Goal: Task Accomplishment & Management: Complete application form

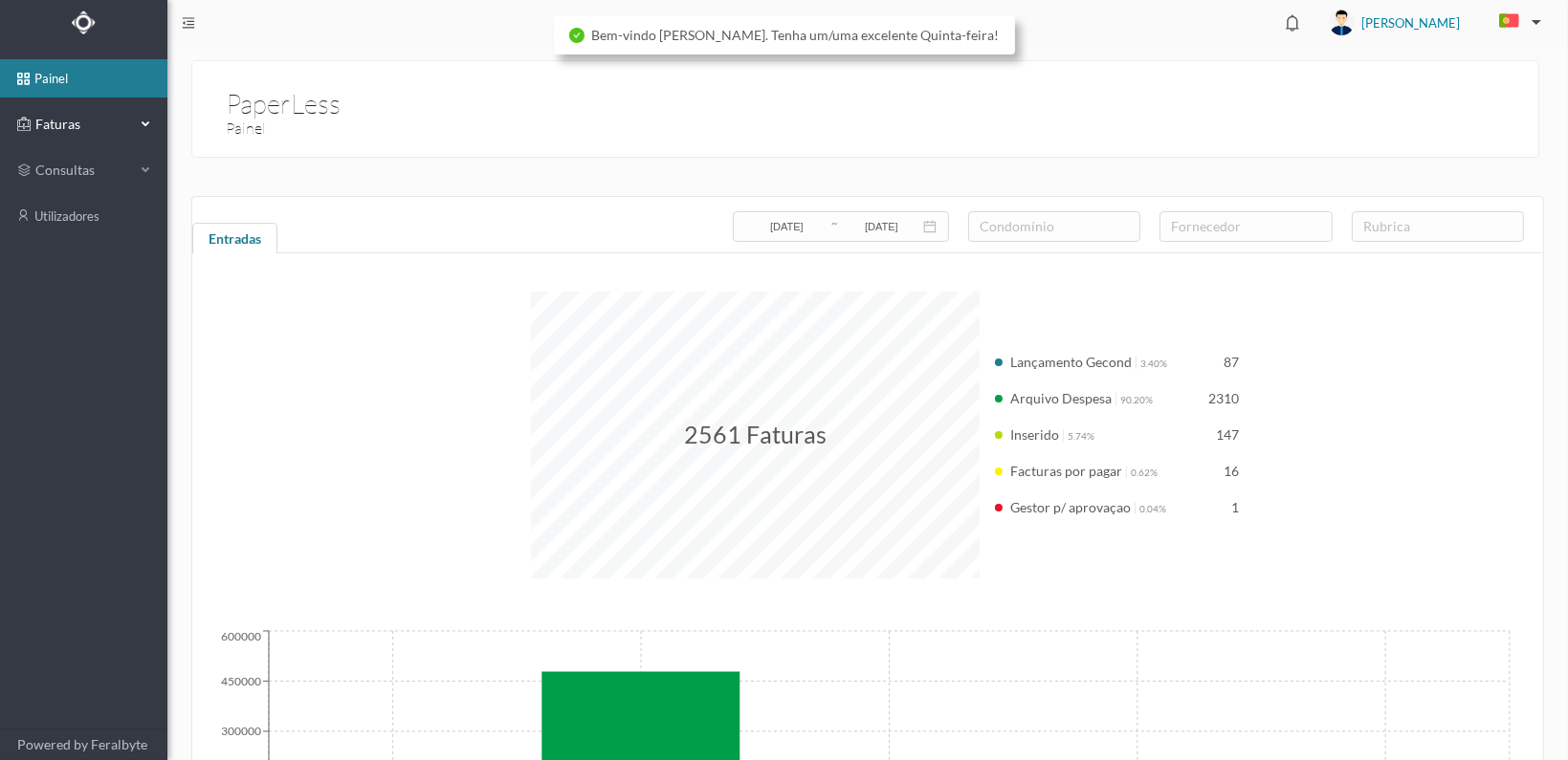
click at [54, 117] on span "Faturas" at bounding box center [83, 124] width 105 height 19
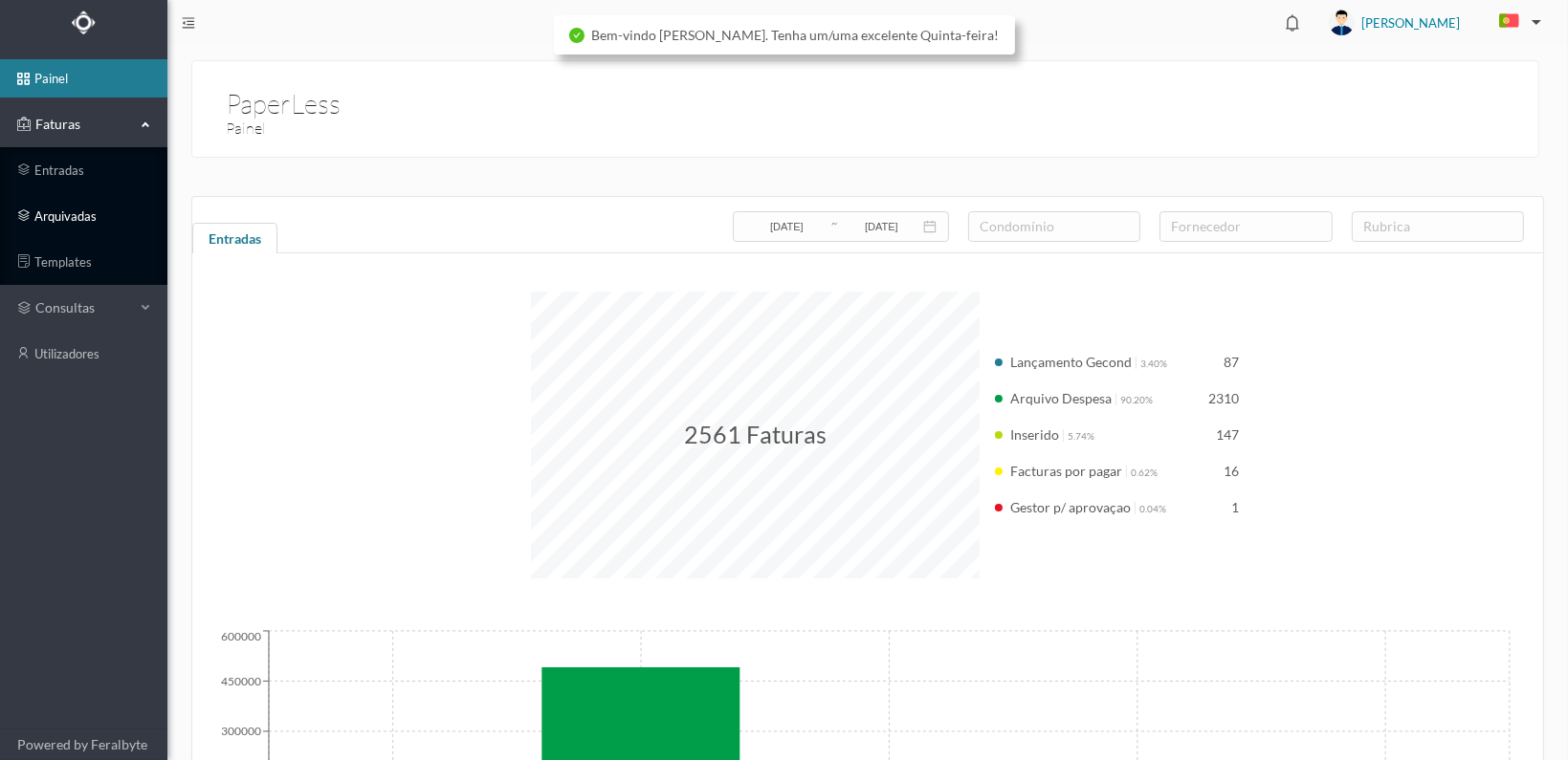
click at [42, 219] on link "arquivadas" at bounding box center [84, 216] width 168 height 38
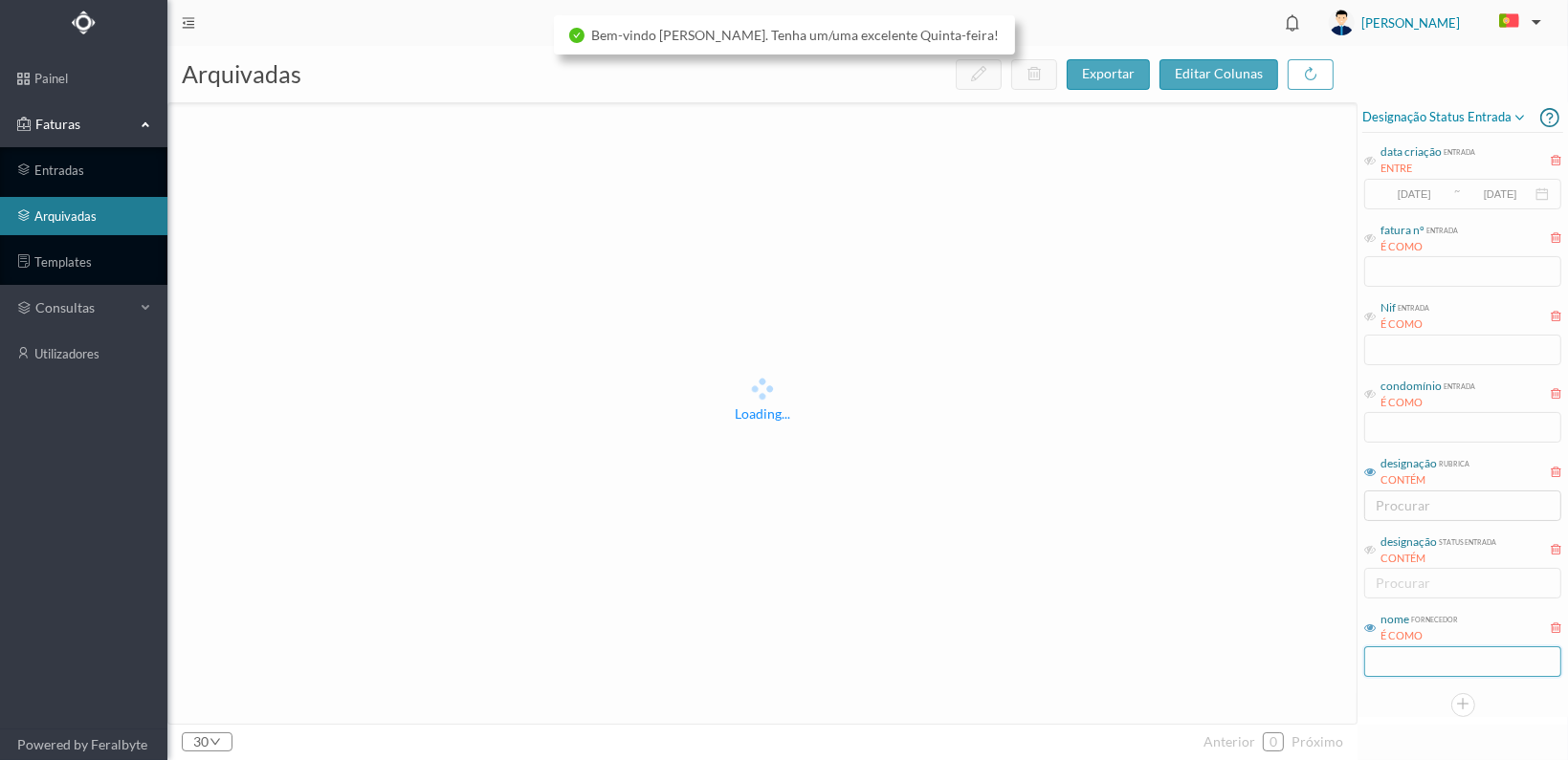
click at [1410, 666] on input "text" at bounding box center [1463, 661] width 197 height 31
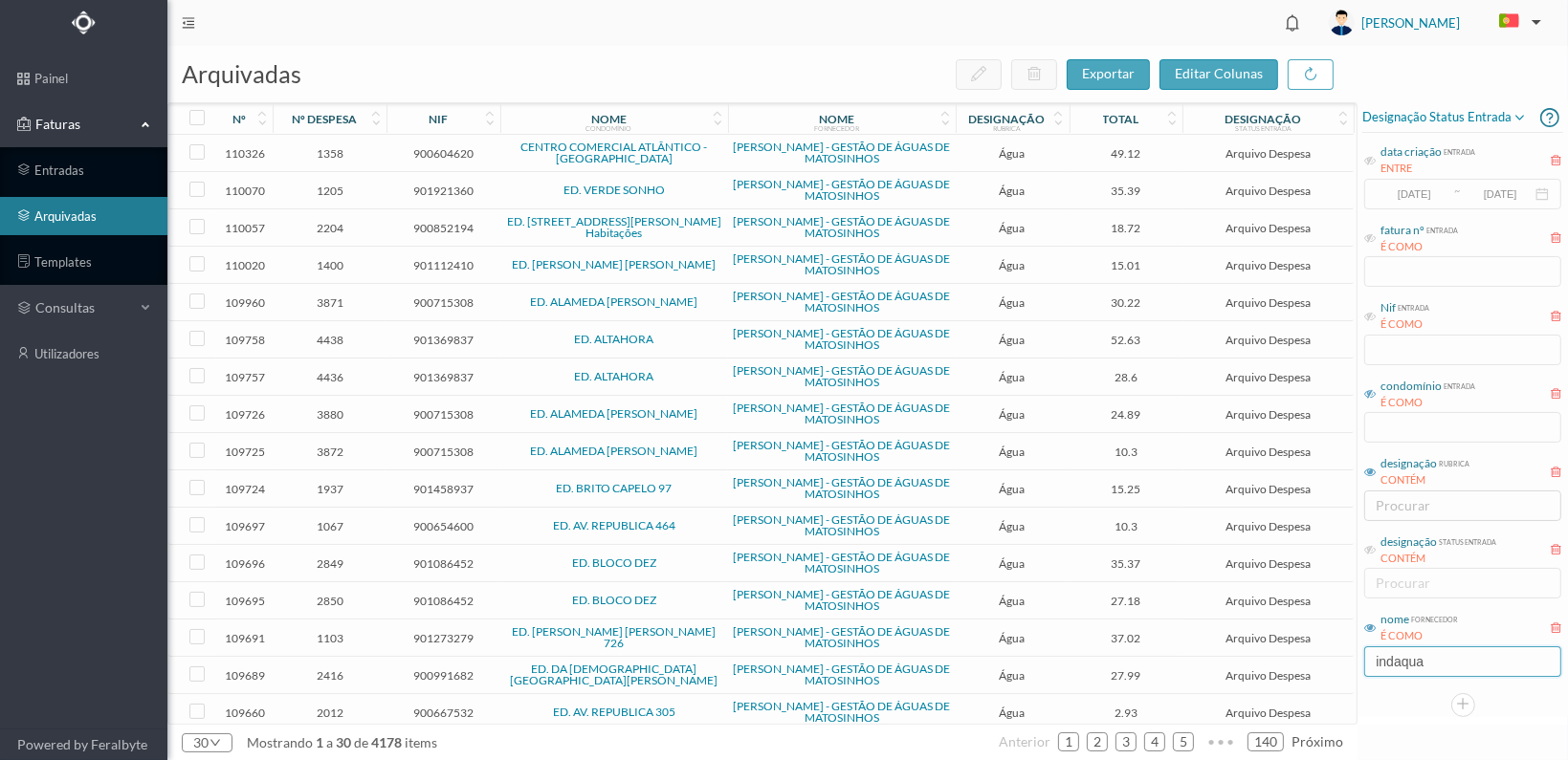
type input "indaqua"
click at [1371, 395] on icon at bounding box center [1371, 394] width 12 height 12
click at [1389, 437] on input "text" at bounding box center [1463, 427] width 197 height 31
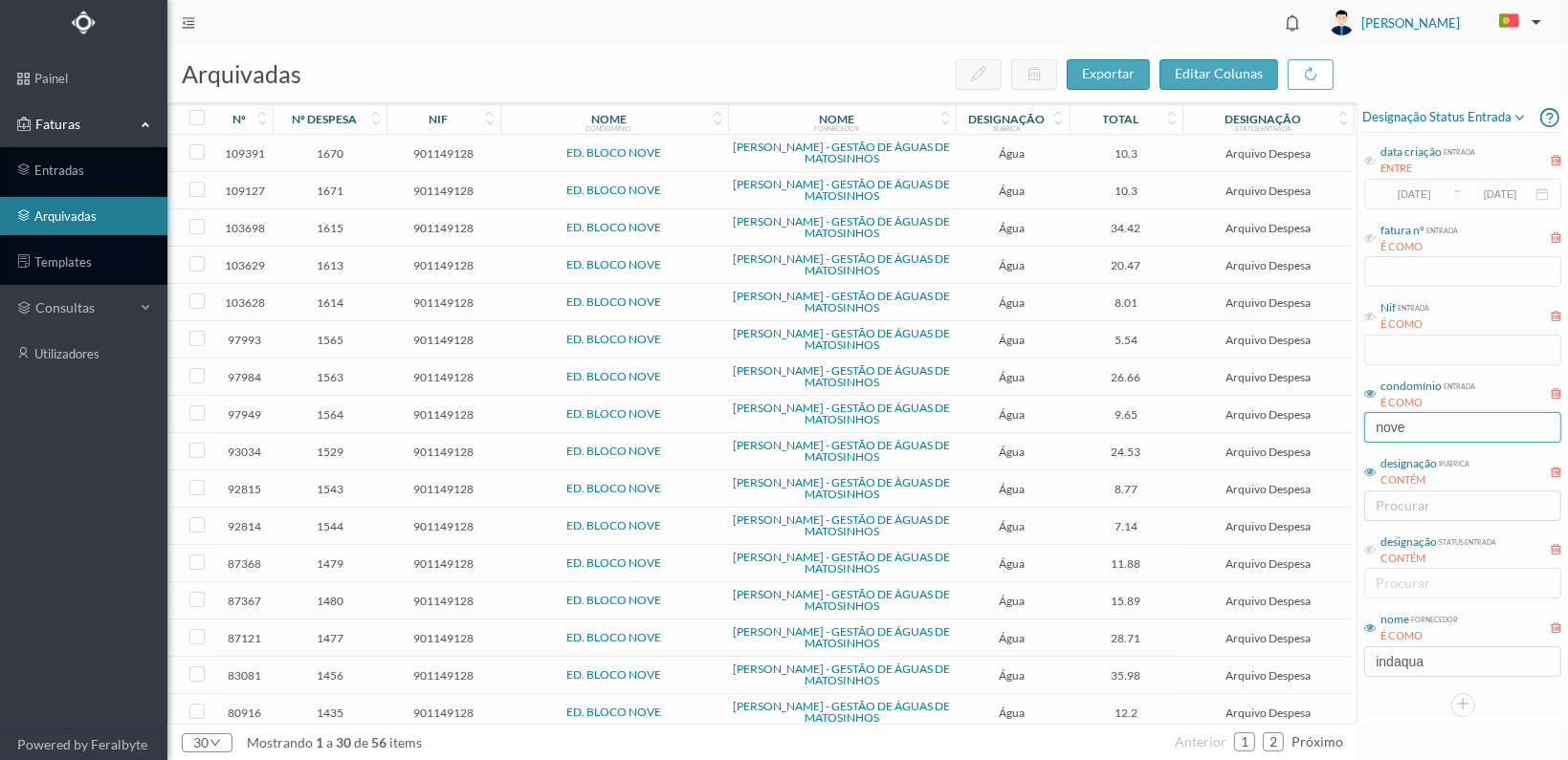
type input "nove"
click at [442, 191] on span "901149128" at bounding box center [443, 190] width 105 height 14
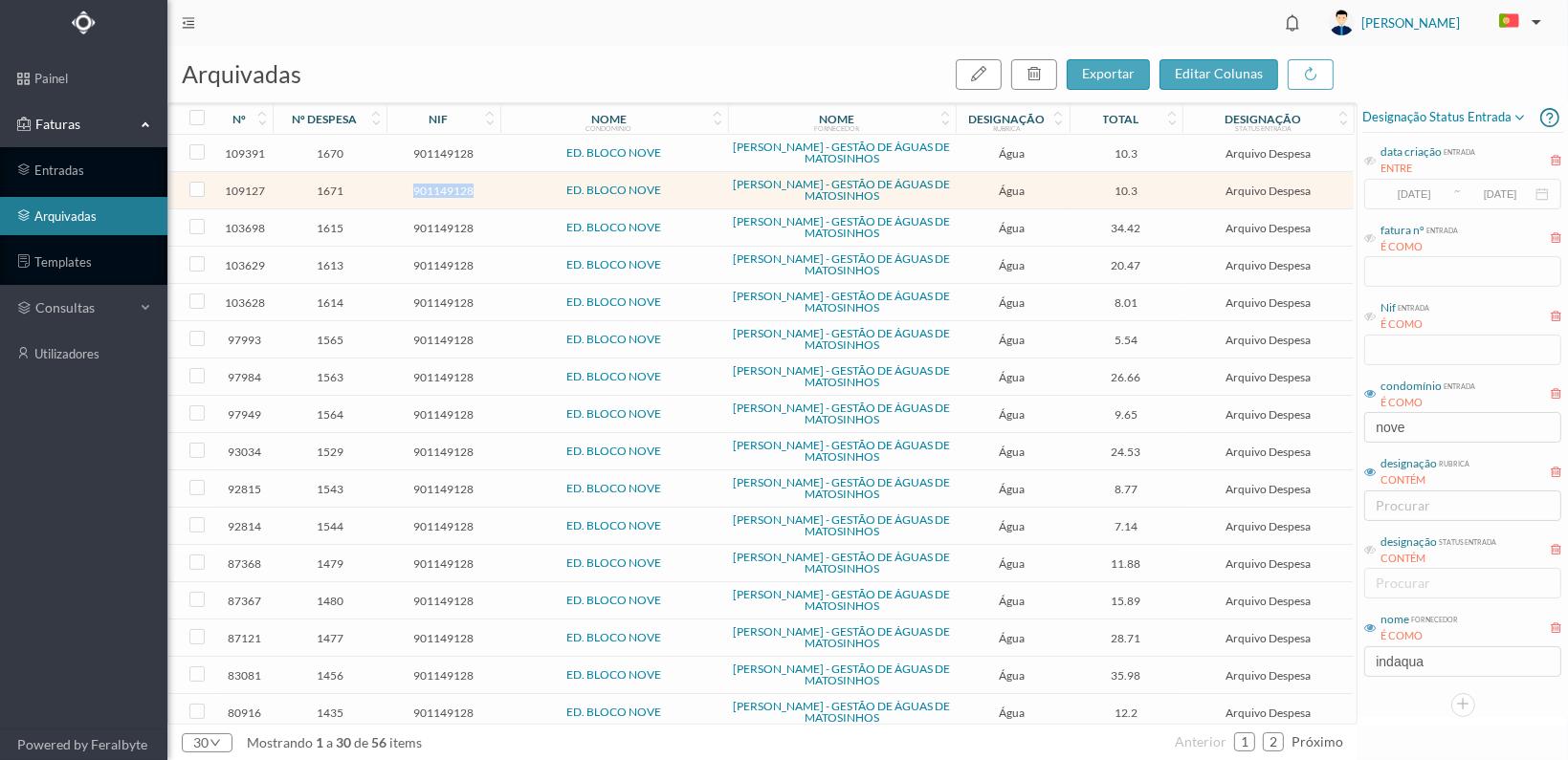
click at [442, 191] on span "901149128" at bounding box center [443, 190] width 105 height 14
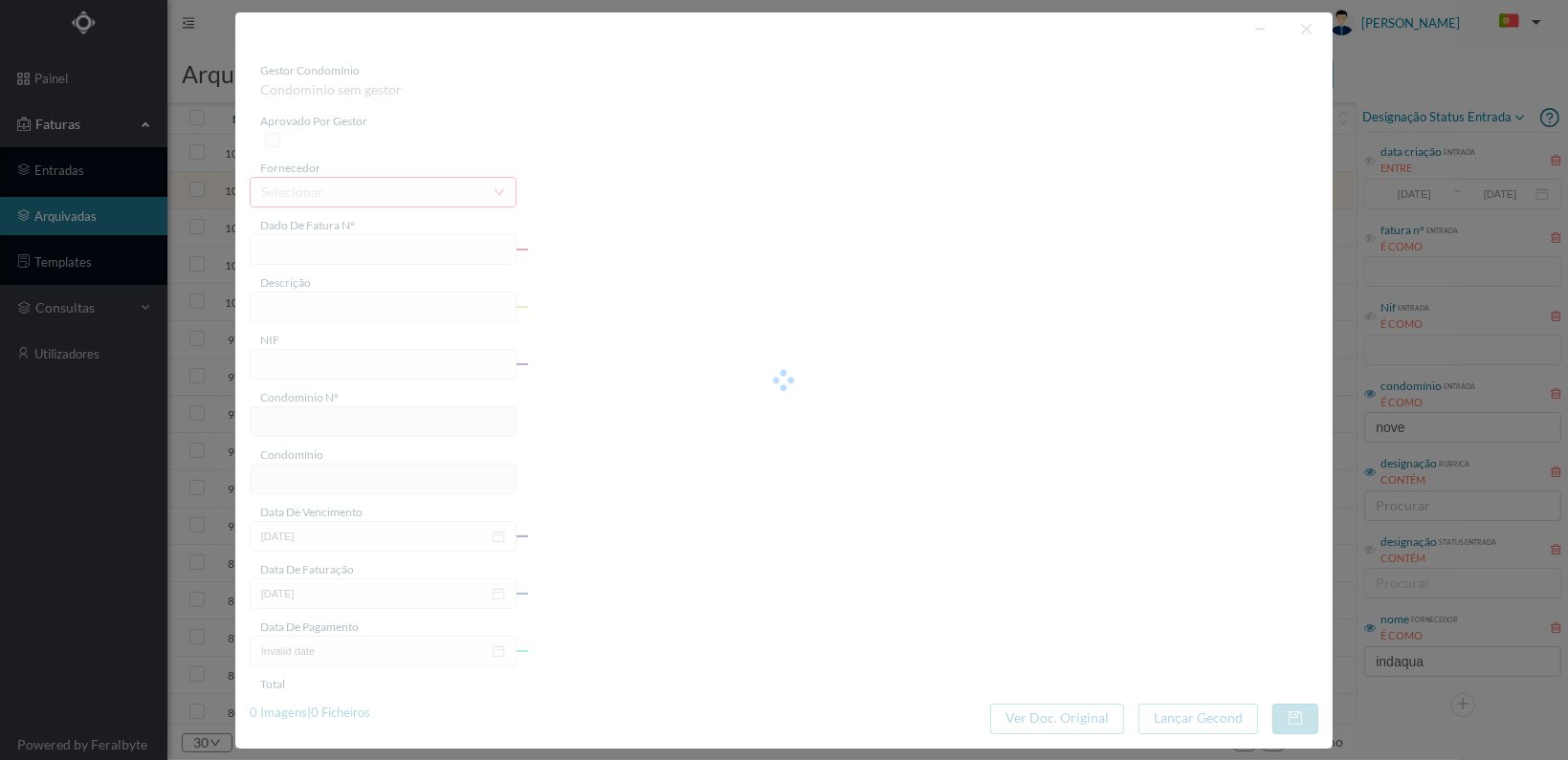
type input "FA K4025FA/10439538"
type input "102 Totalizador ( [DATE] a [DATE])"
type input "901149128"
type input "[DATE]"
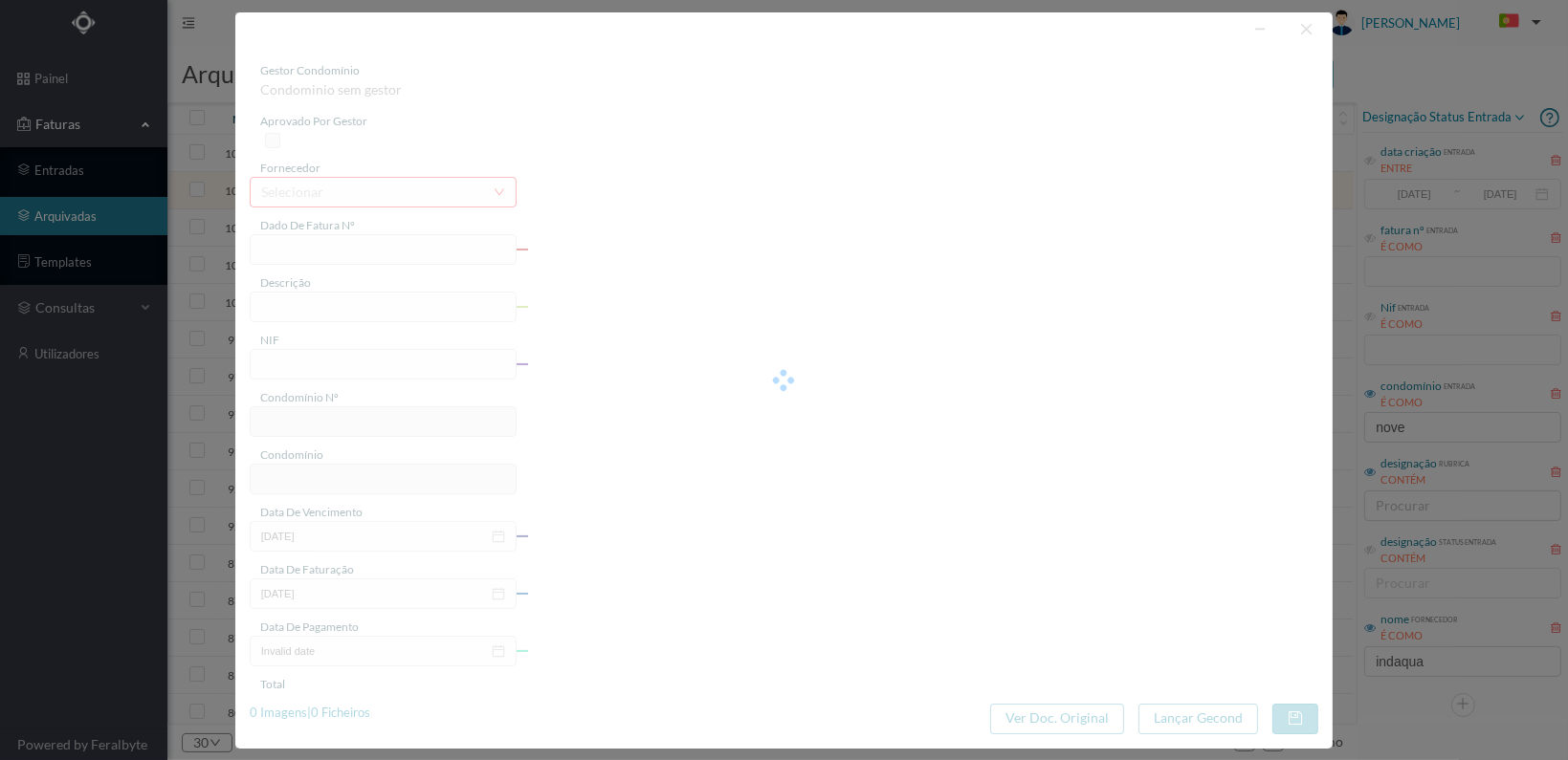
type input "[DATE]"
type input "10.30"
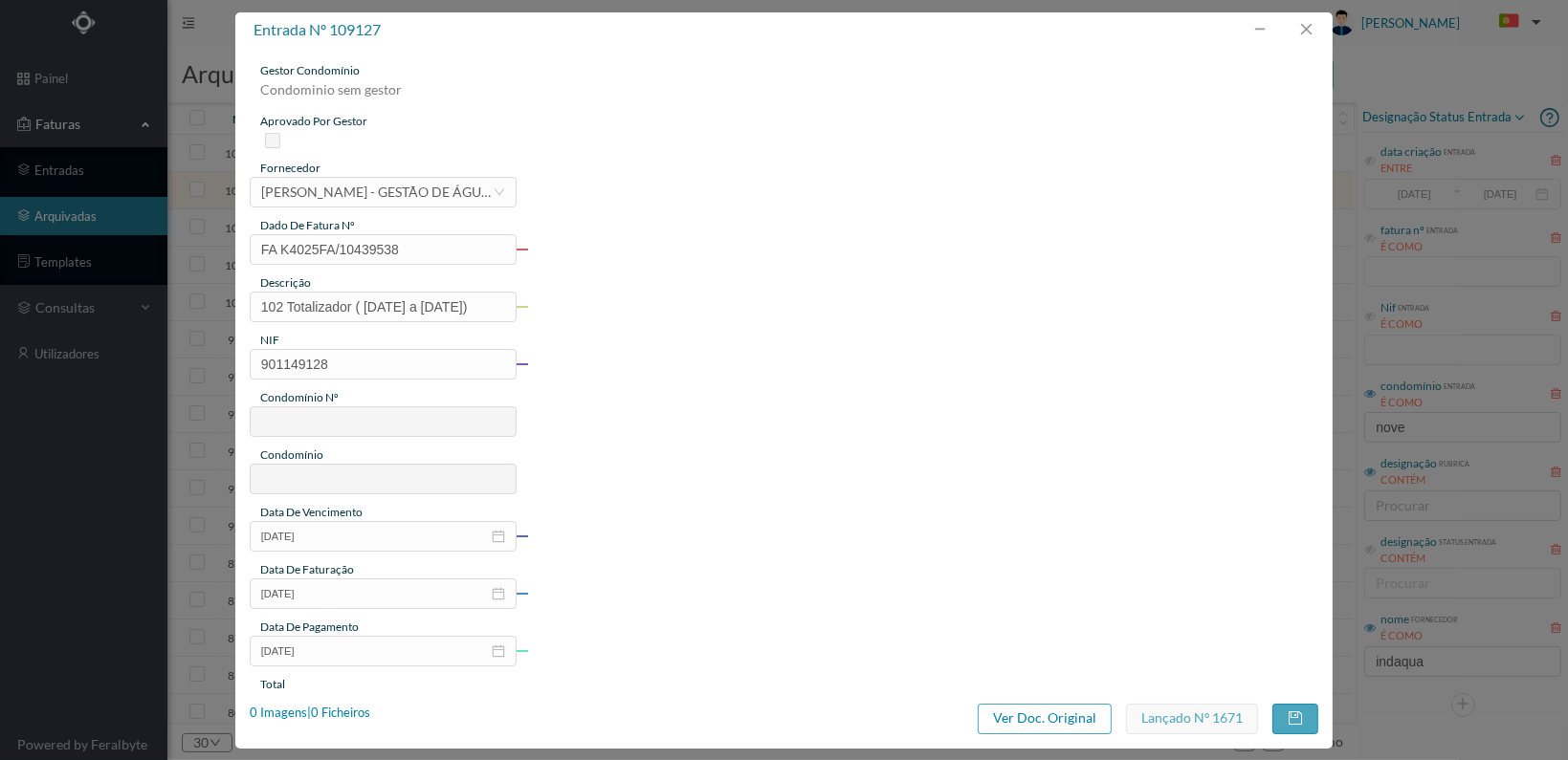
type input "329"
type input "ED. BLOCO NOVE"
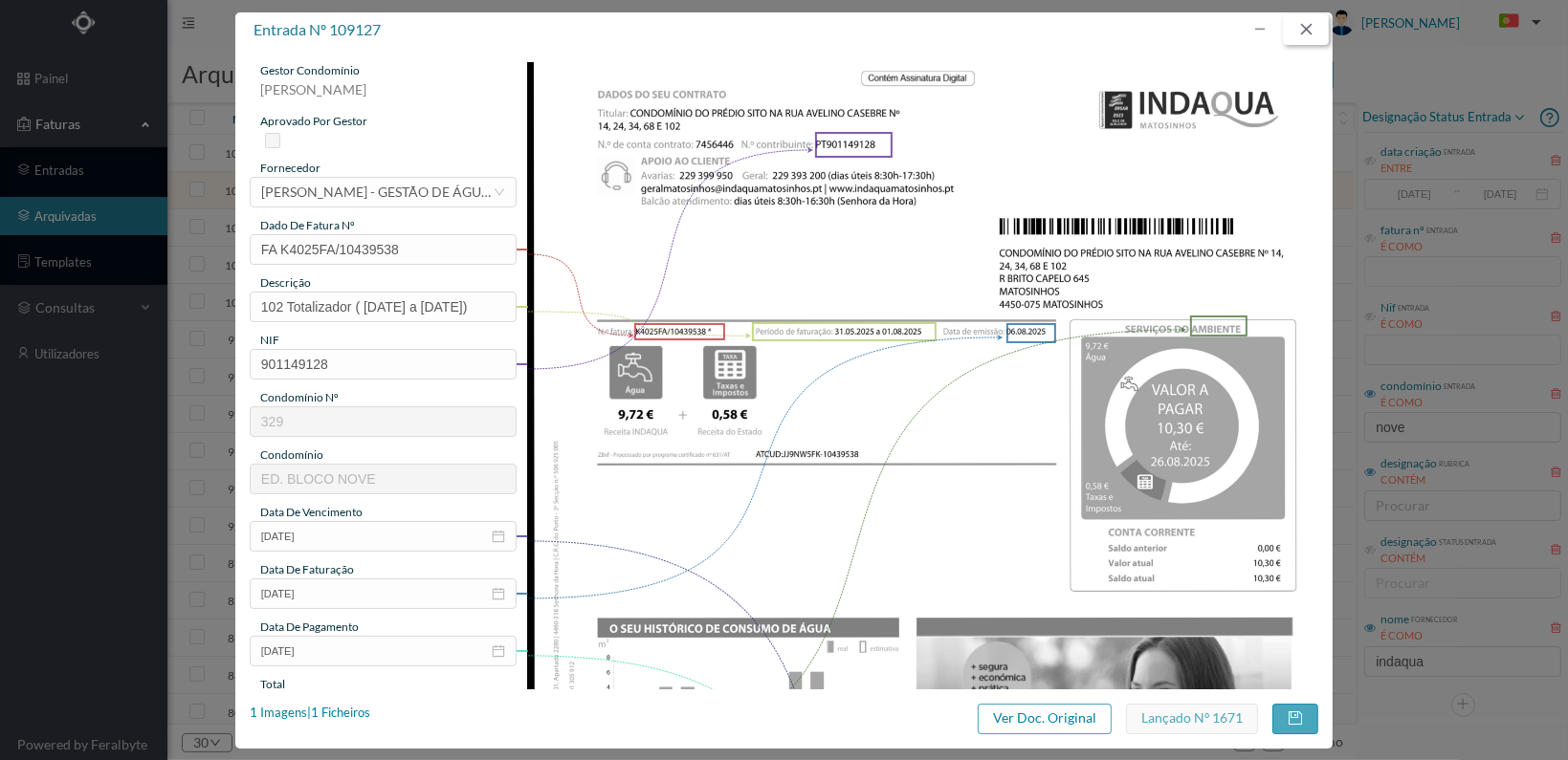
click at [1313, 33] on button "button" at bounding box center [1306, 29] width 46 height 31
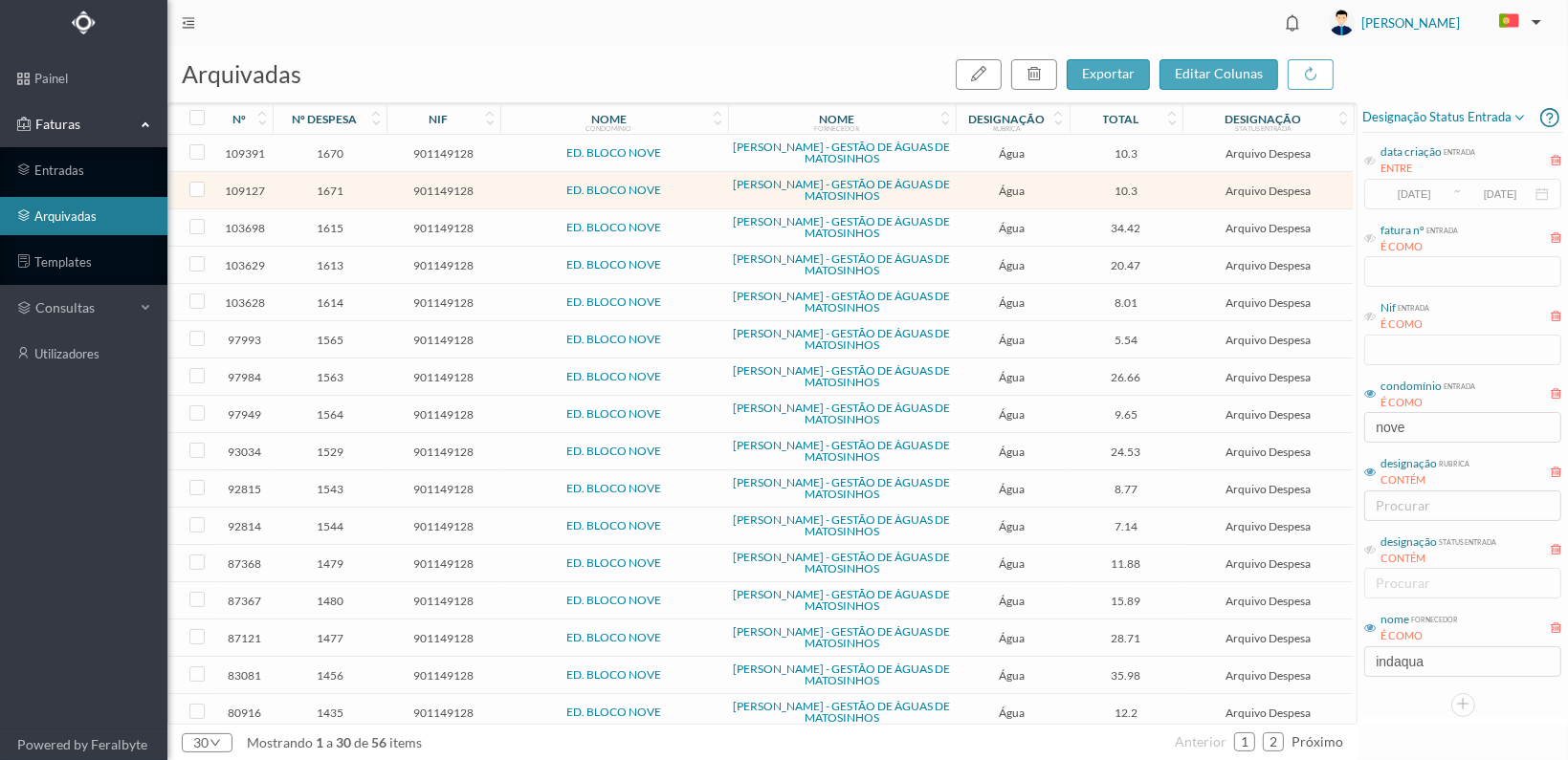
click at [435, 156] on span "901149128" at bounding box center [443, 154] width 105 height 14
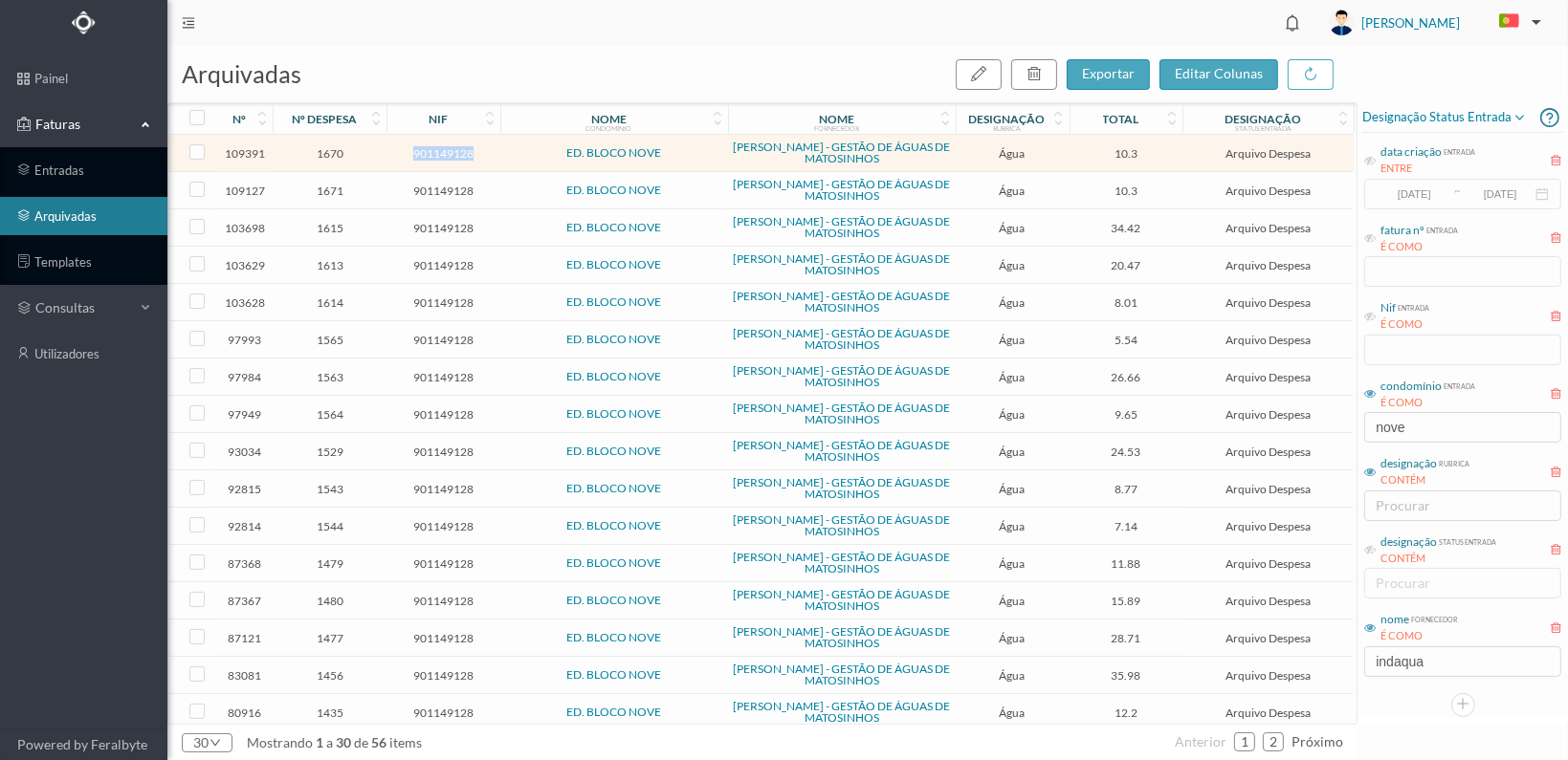
click at [435, 156] on span "901149128" at bounding box center [443, 154] width 105 height 14
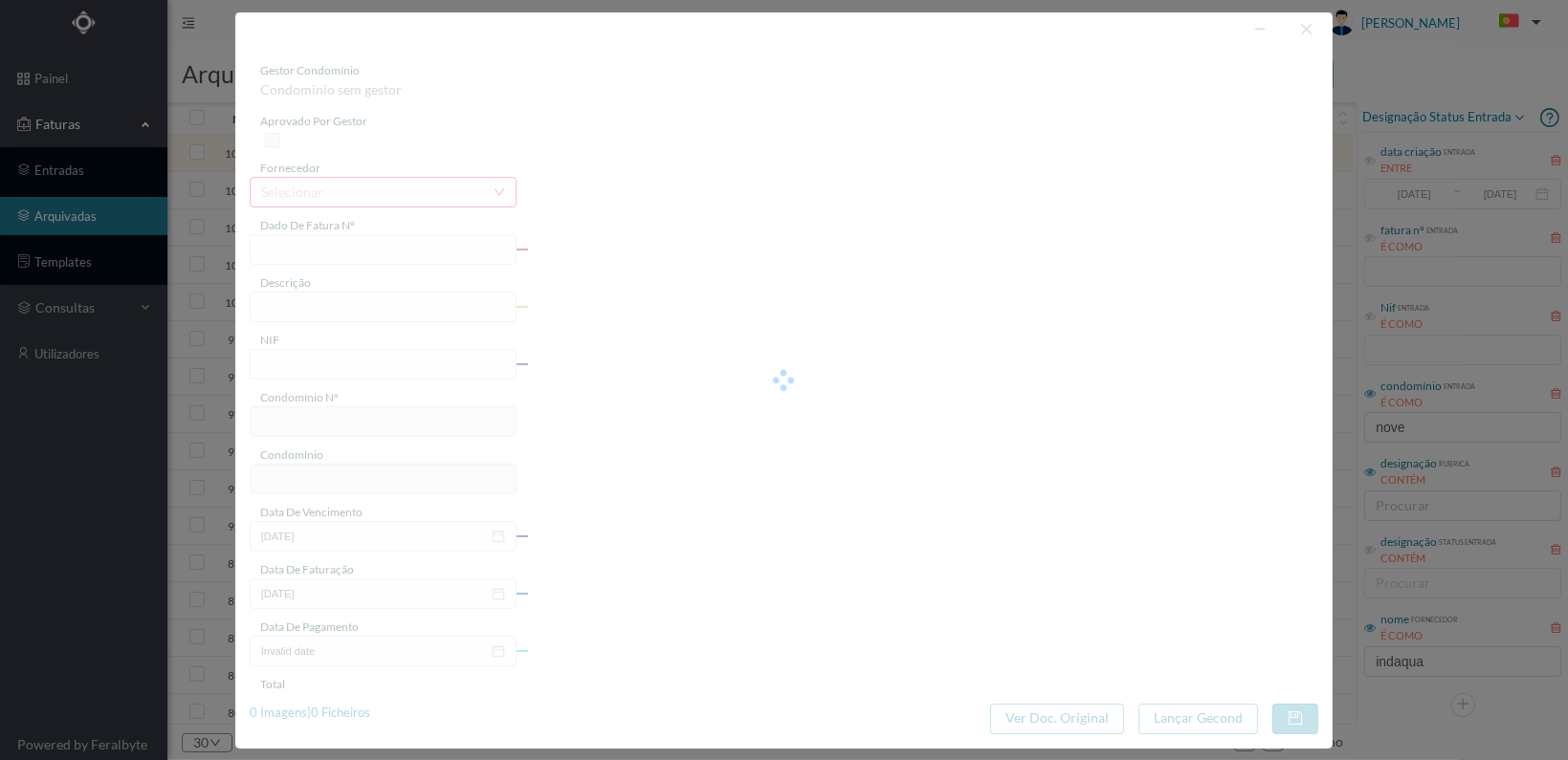
type input "FA K4025FA/10443958"
type input "68 Totalizador ([DATE] a [DATE])"
type input "901149128"
type input "[DATE]"
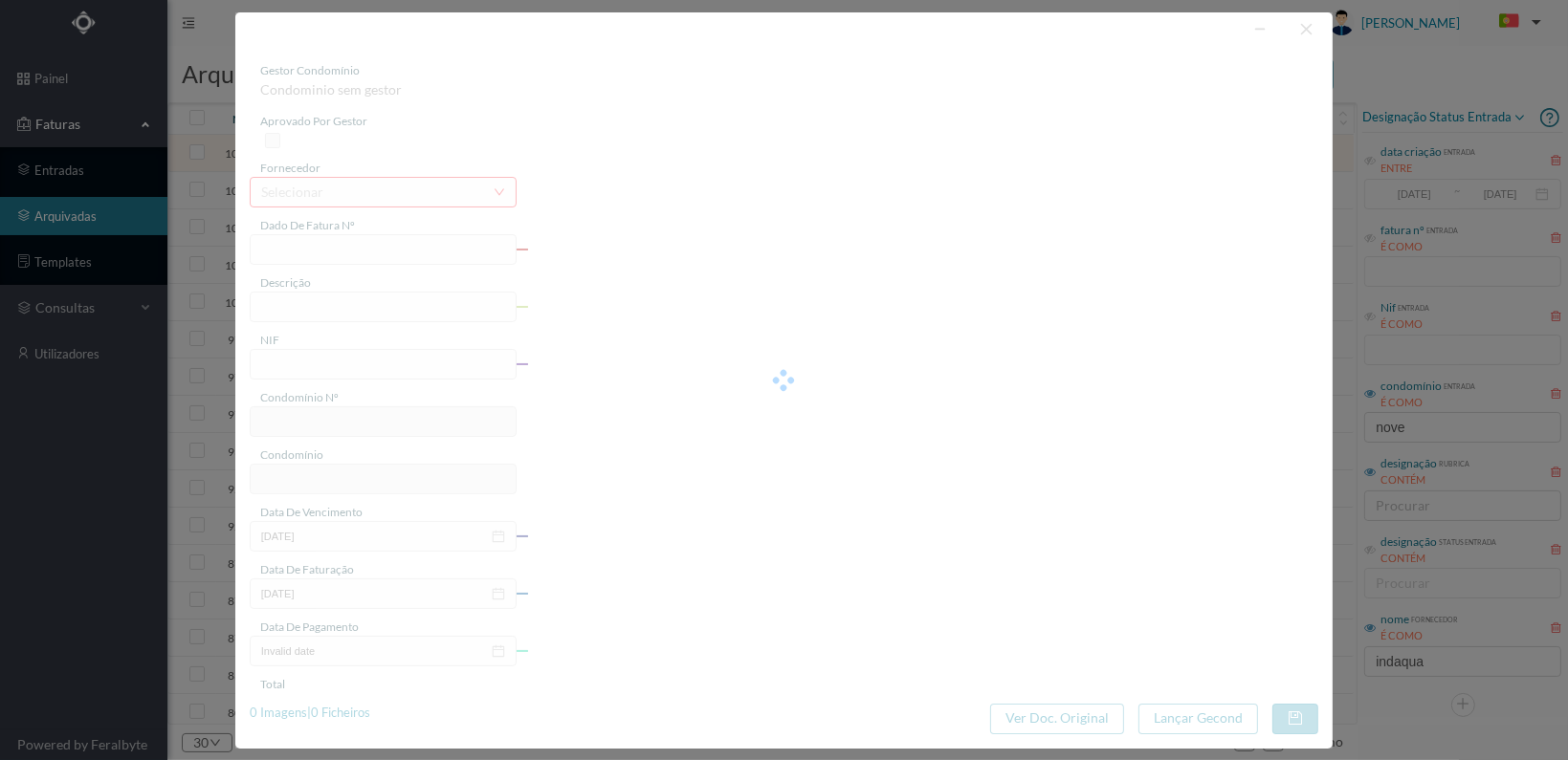
type input "[DATE]"
type input "10.30"
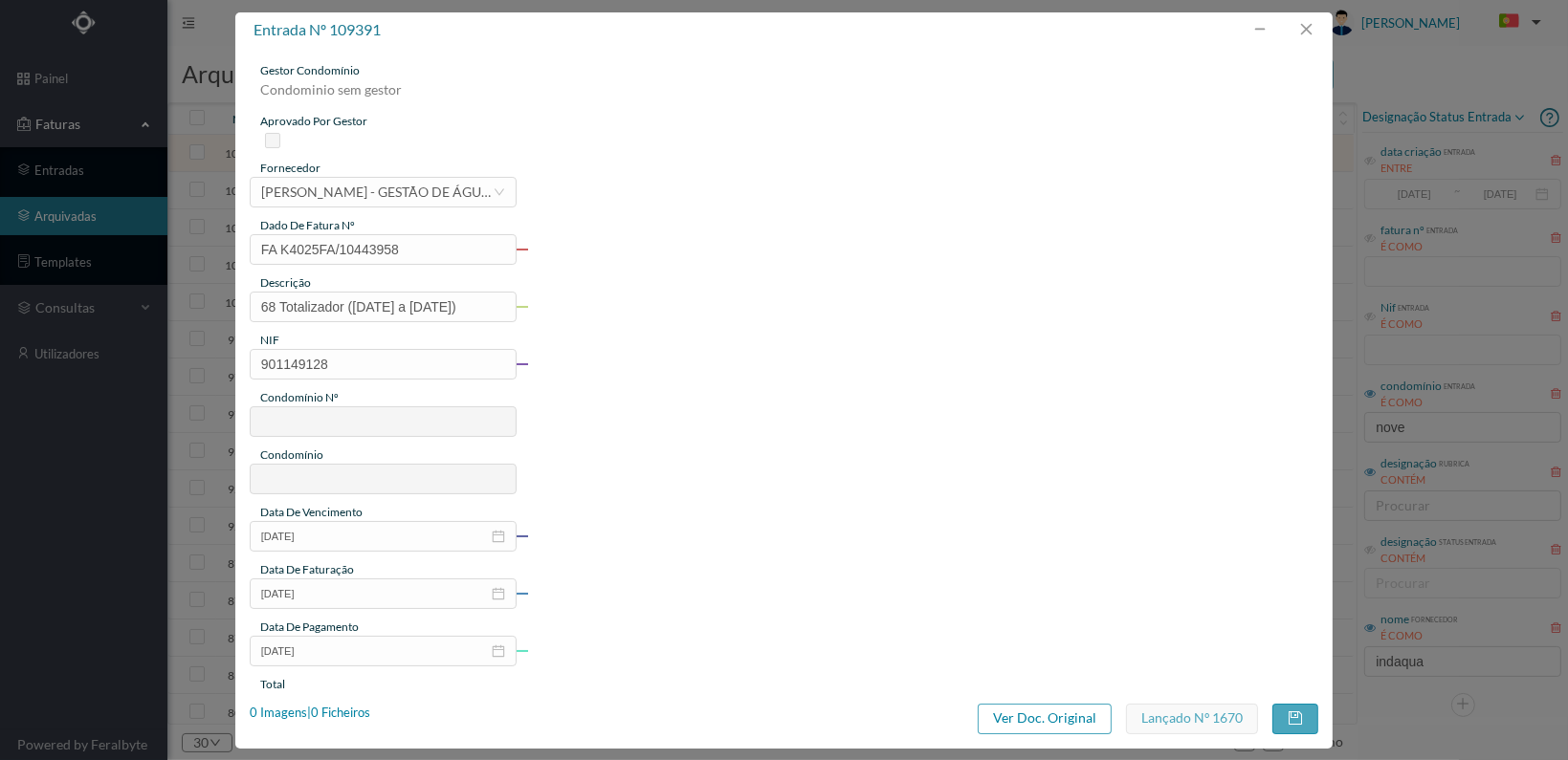
type input "329"
type input "ED. BLOCO NOVE"
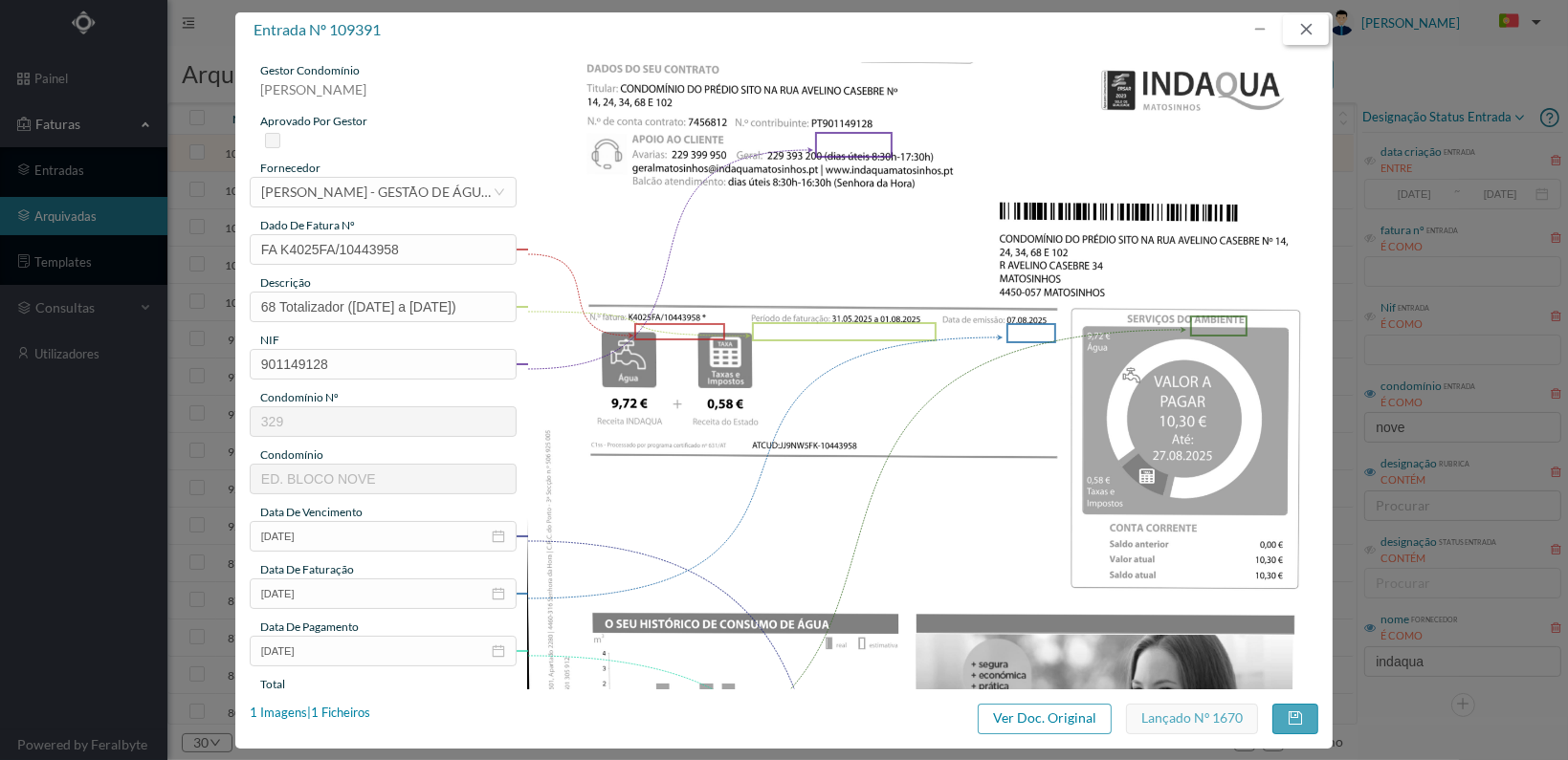
click at [1304, 29] on button "button" at bounding box center [1306, 29] width 46 height 31
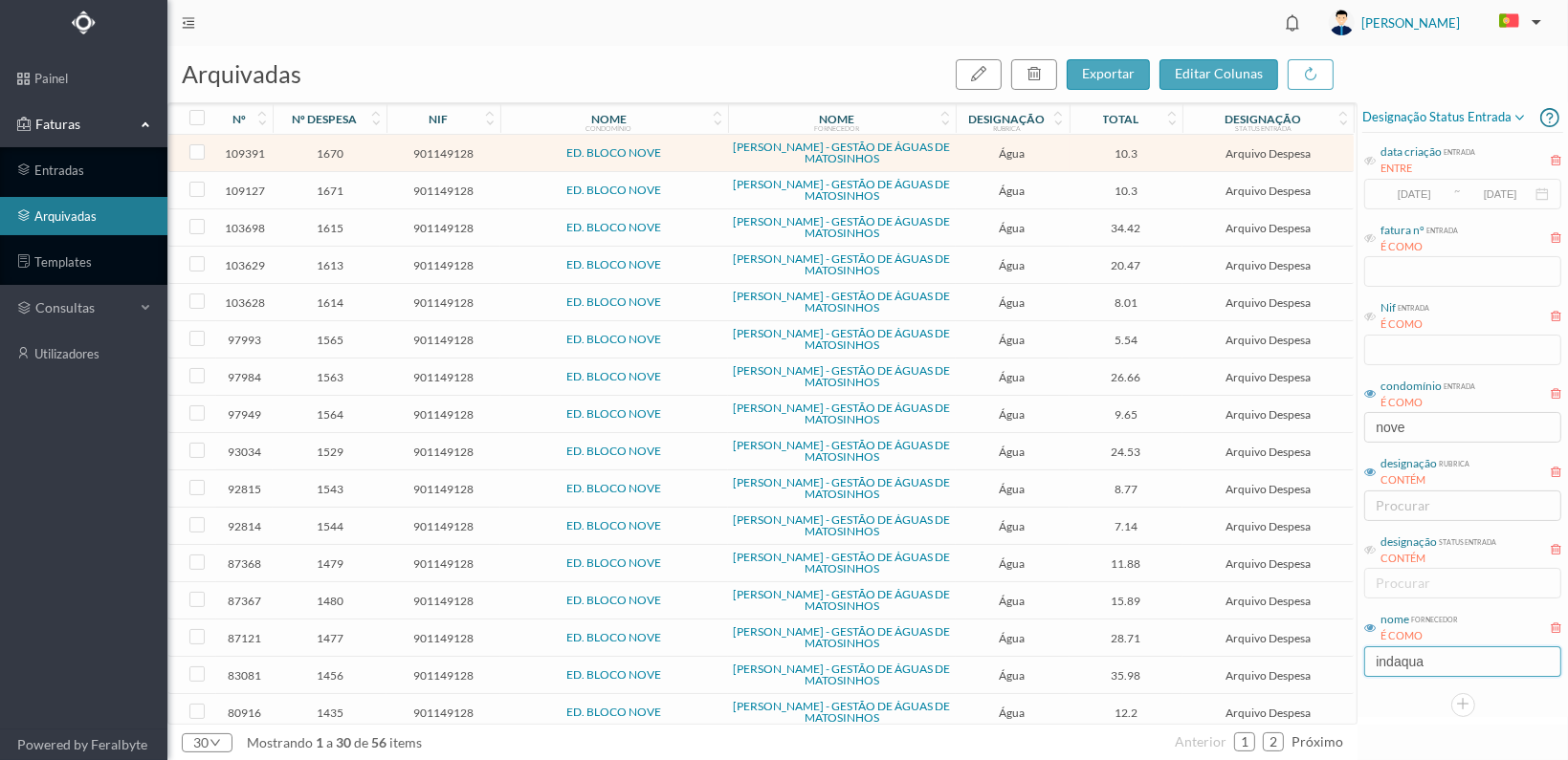
drag, startPoint x: 1435, startPoint y: 645, endPoint x: 1304, endPoint y: 653, distance: 131.2
click at [1305, 653] on div "arquivadas exportar editar colunas nº nº despesa nif nome condomínio nome forne…" at bounding box center [868, 403] width 1400 height 714
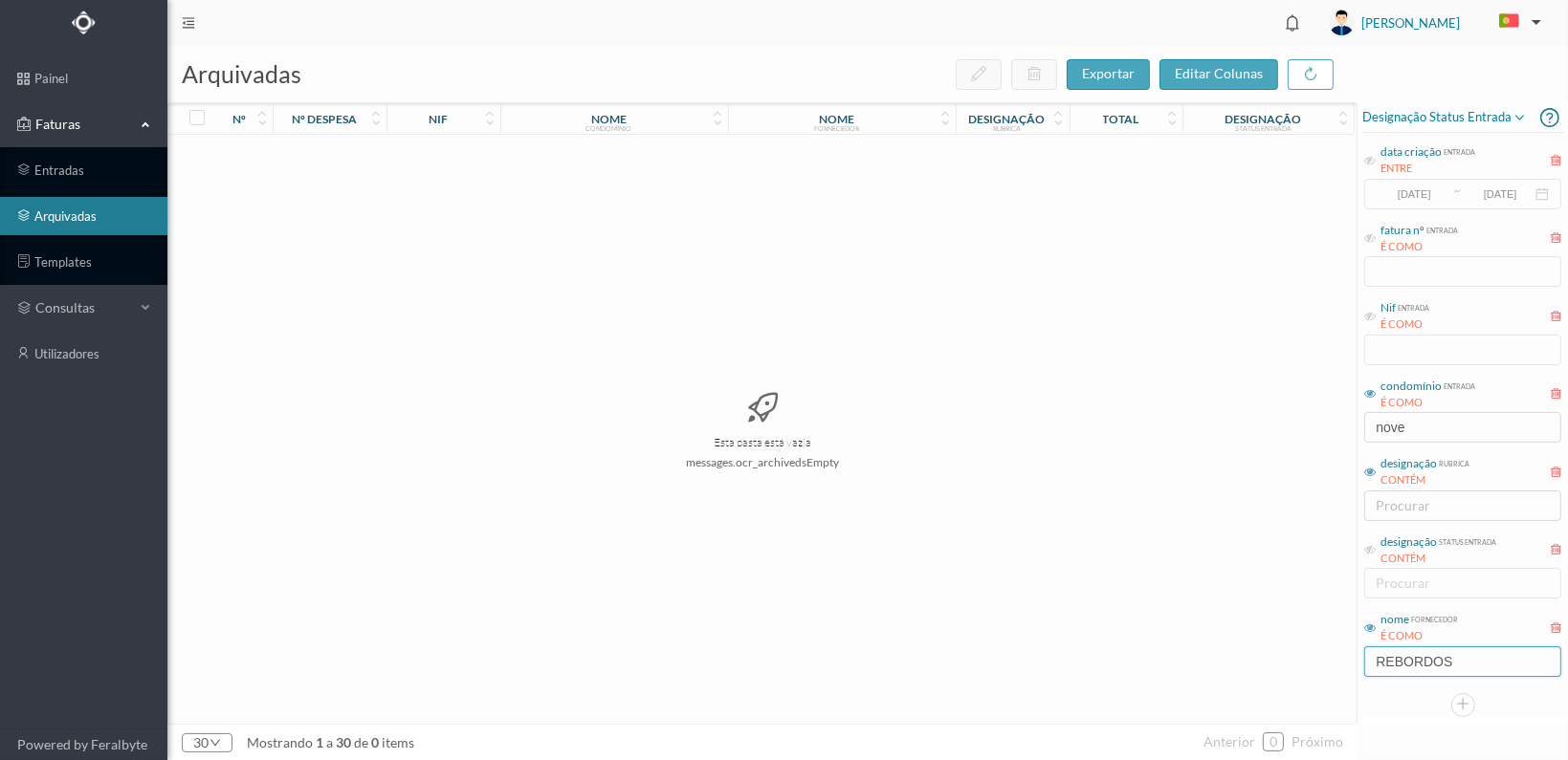
type input "REBORDOSA"
drag, startPoint x: 1481, startPoint y: 657, endPoint x: 1343, endPoint y: 666, distance: 138.3
click at [1343, 665] on div "arquivadas exportar editar colunas nº nº despesa nif nome condomínio nome forne…" at bounding box center [868, 403] width 1400 height 714
type input "SMAS"
drag, startPoint x: 1423, startPoint y: 431, endPoint x: 1313, endPoint y: 431, distance: 110.0
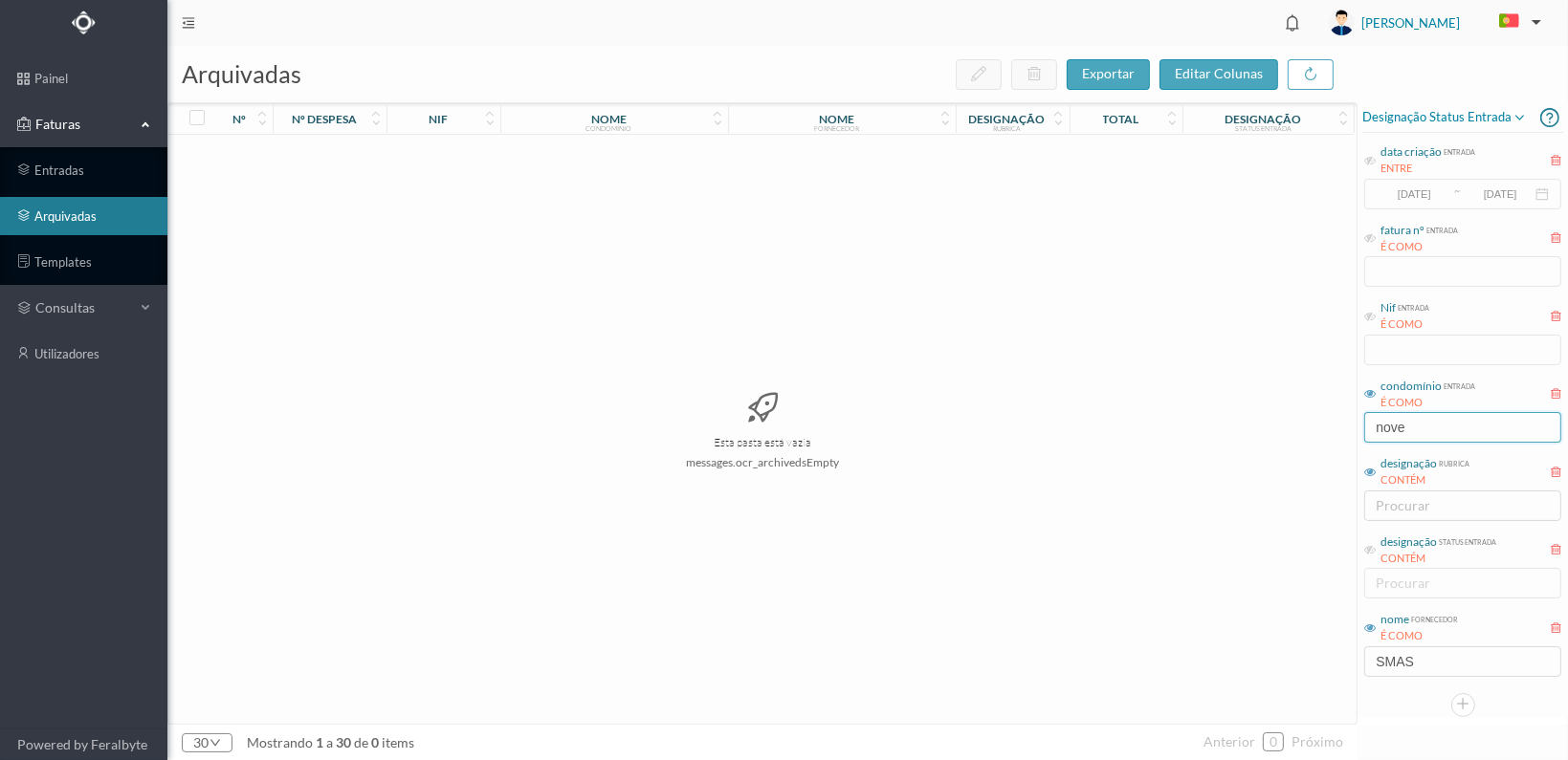
click at [1313, 431] on div "arquivadas exportar editar colunas nº nº despesa nif nome condomínio nome forne…" at bounding box center [868, 403] width 1400 height 714
type input "REBORDOSA"
drag, startPoint x: 1423, startPoint y: 664, endPoint x: 1300, endPoint y: 669, distance: 123.1
click at [1300, 669] on div "arquivadas exportar editar colunas nº nº despesa nif nome condomínio nome forne…" at bounding box center [868, 403] width 1400 height 714
drag, startPoint x: 1477, startPoint y: 423, endPoint x: 1321, endPoint y: 423, distance: 156.0
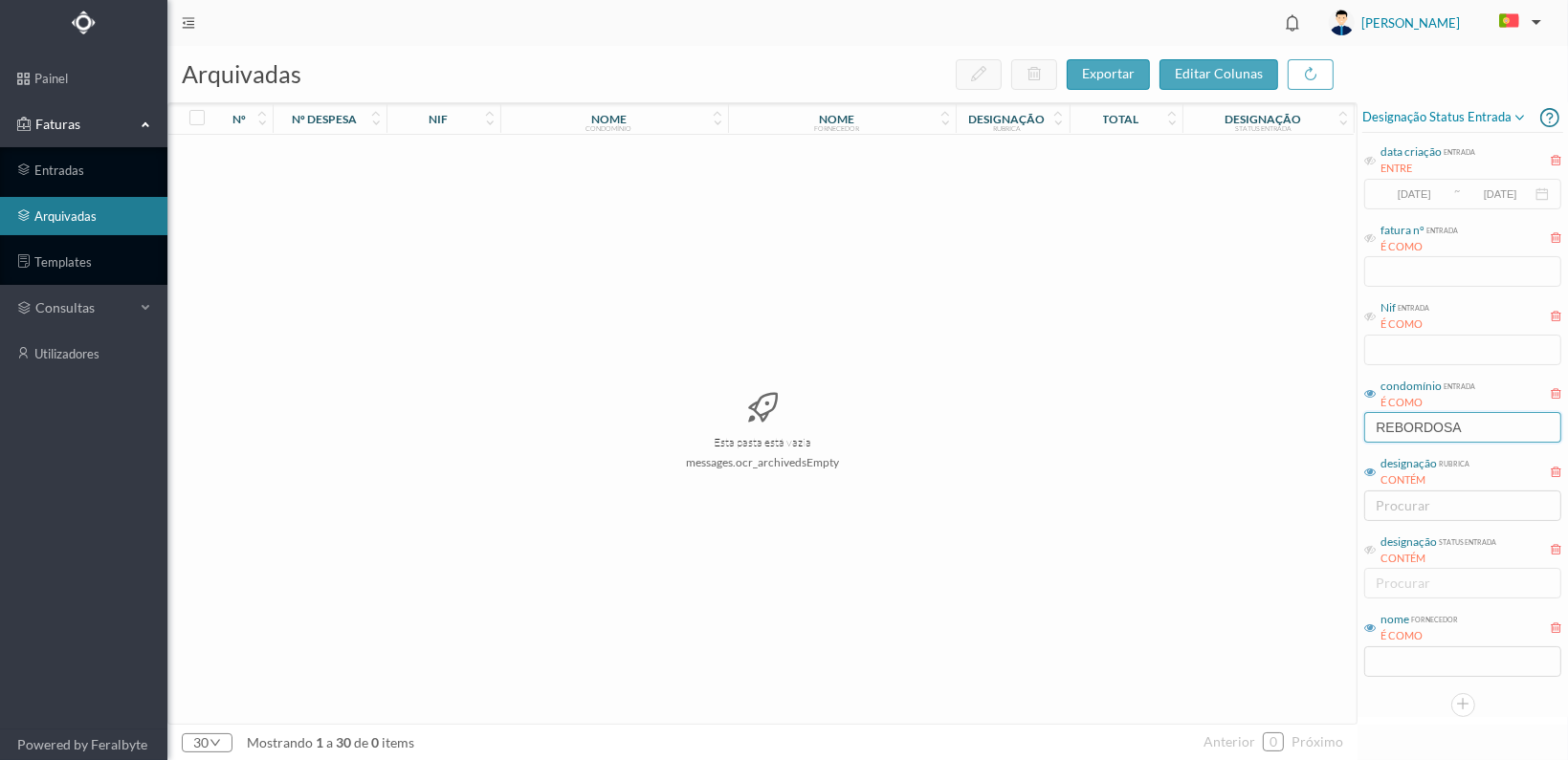
click at [1321, 423] on div "arquivadas exportar editar colunas nº nº despesa nif nome condomínio nome forne…" at bounding box center [868, 403] width 1400 height 714
type input "C"
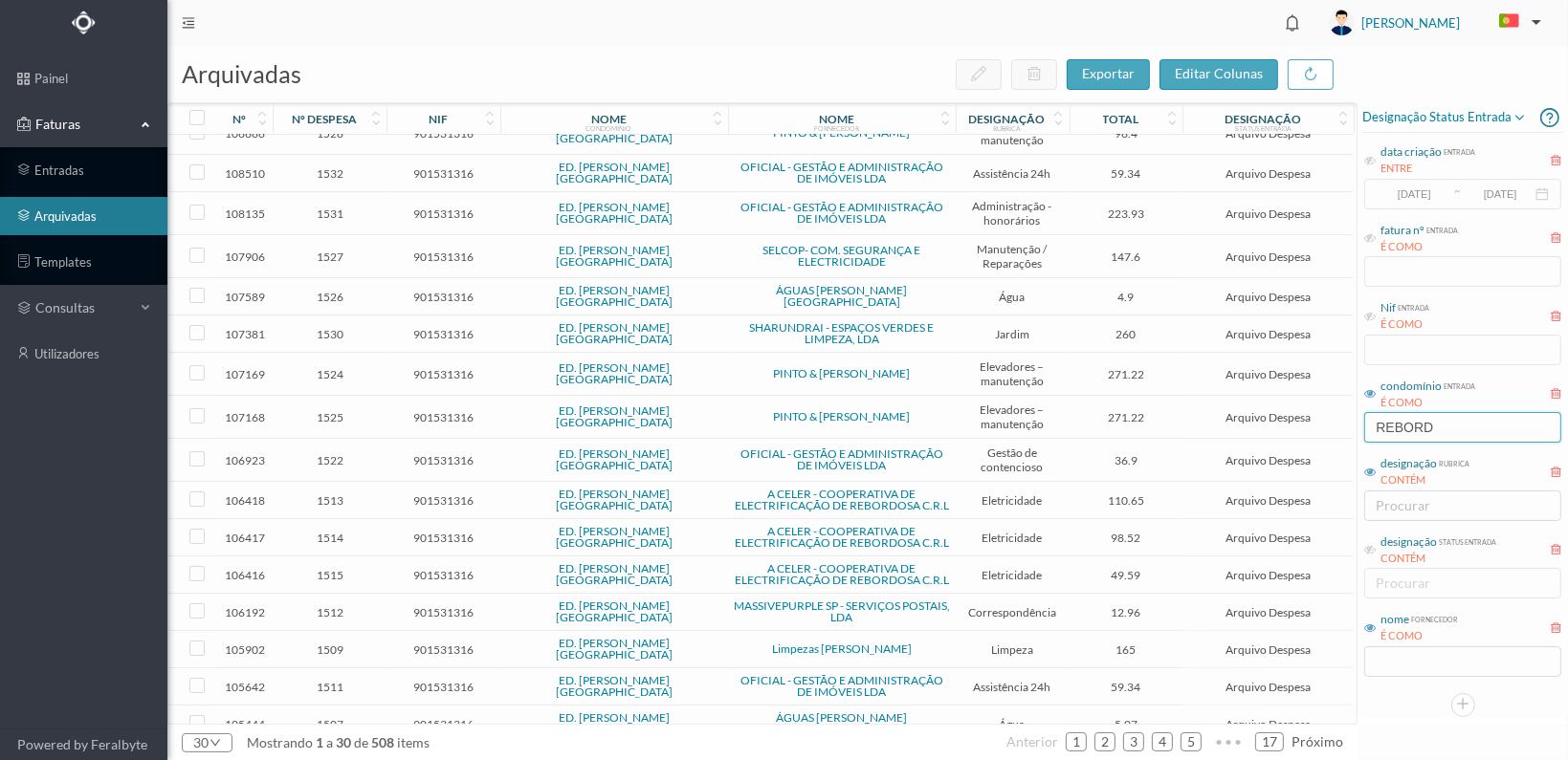
scroll to position [521, 0]
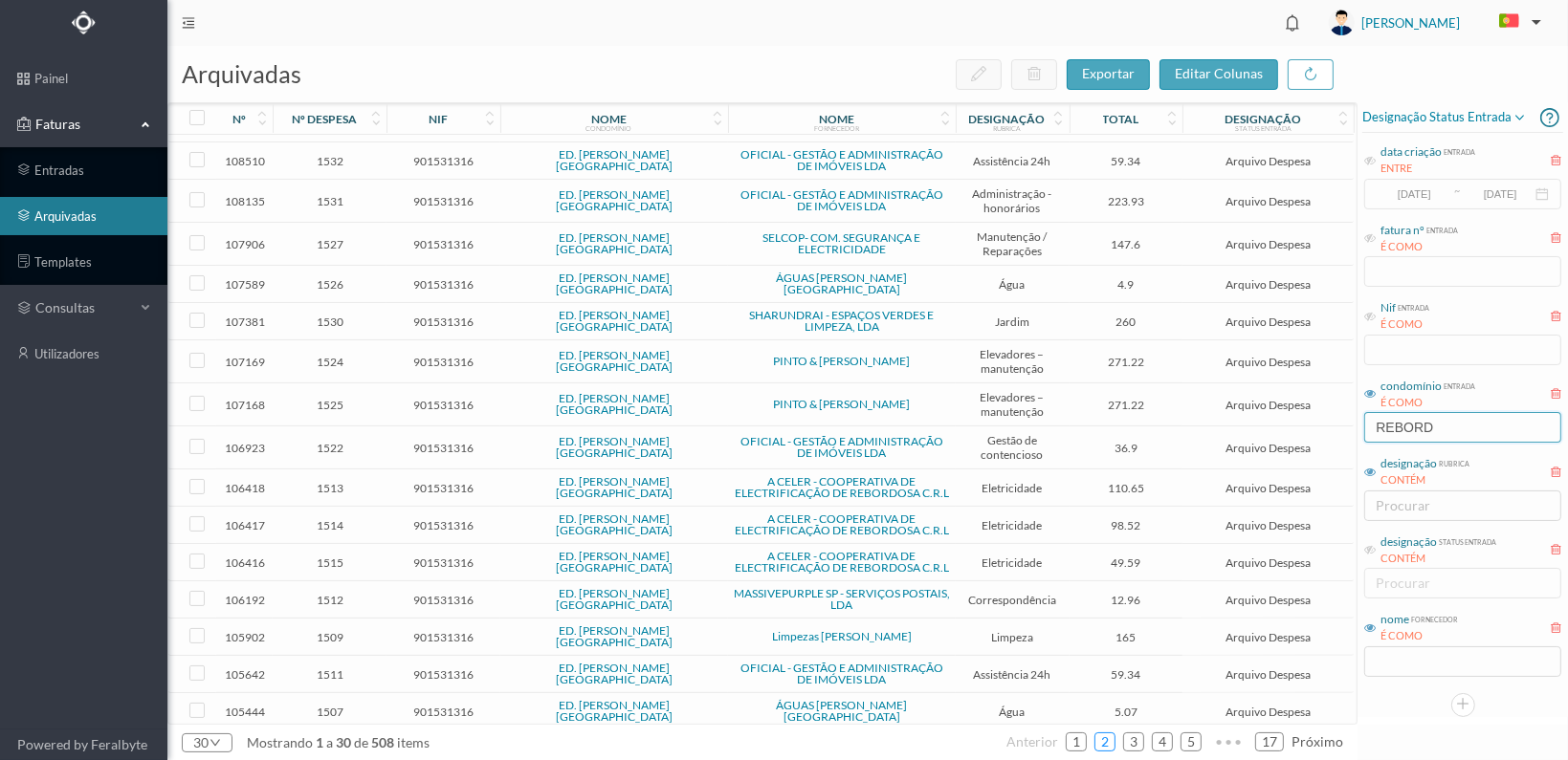
type input "REBORD"
click at [1109, 741] on link "2" at bounding box center [1104, 742] width 19 height 29
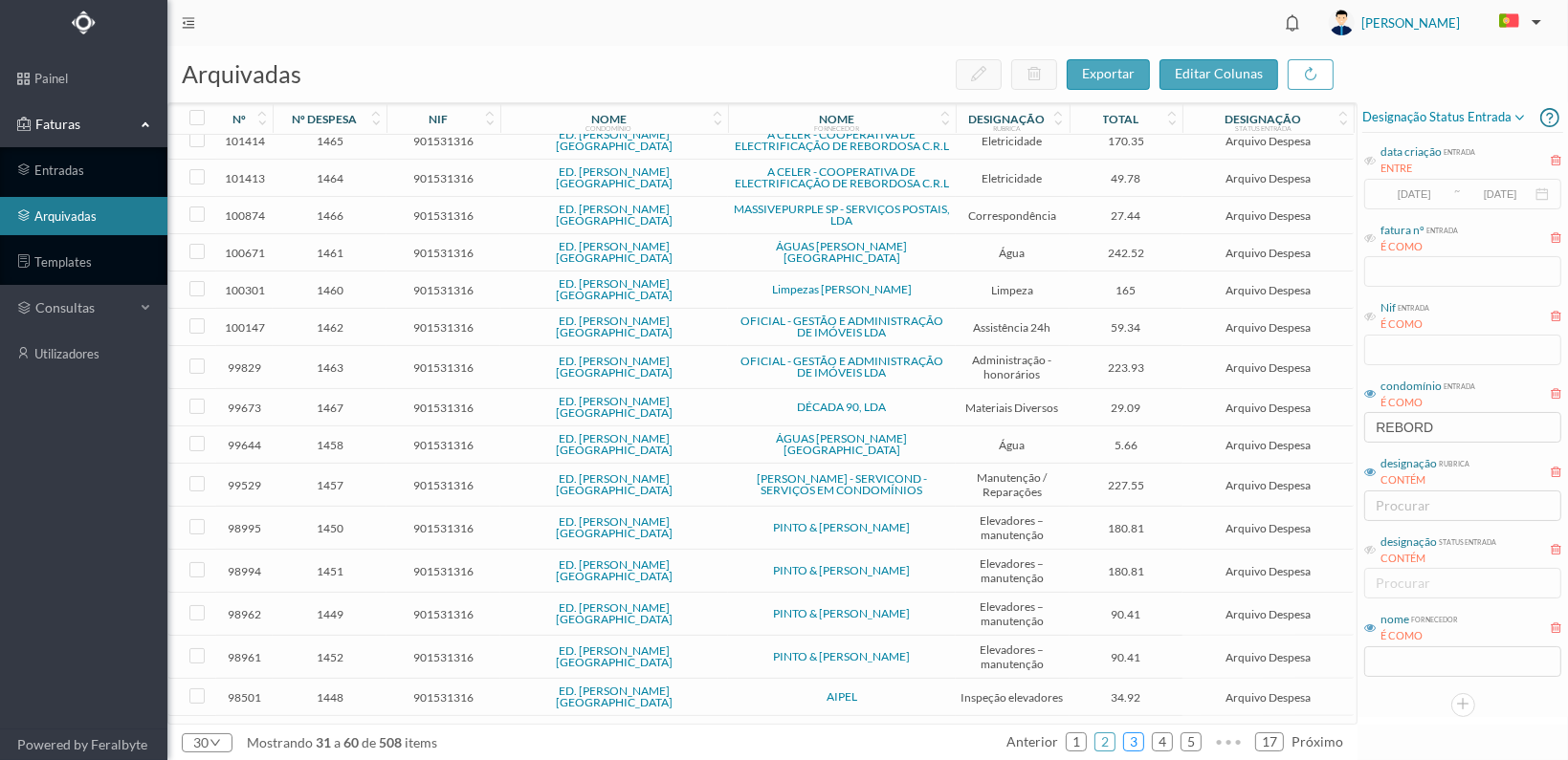
click at [1134, 741] on link "3" at bounding box center [1133, 742] width 19 height 29
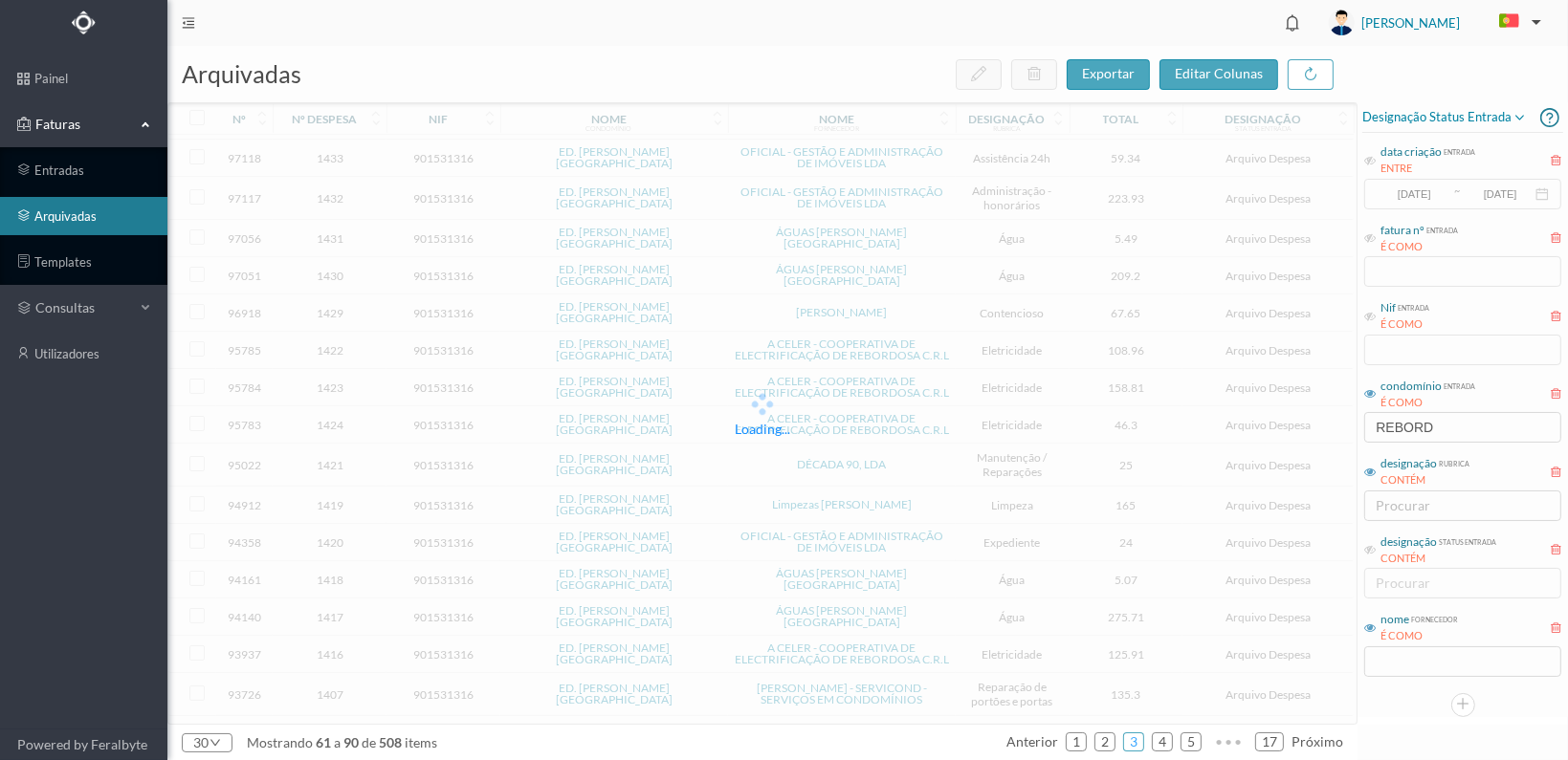
scroll to position [502, 0]
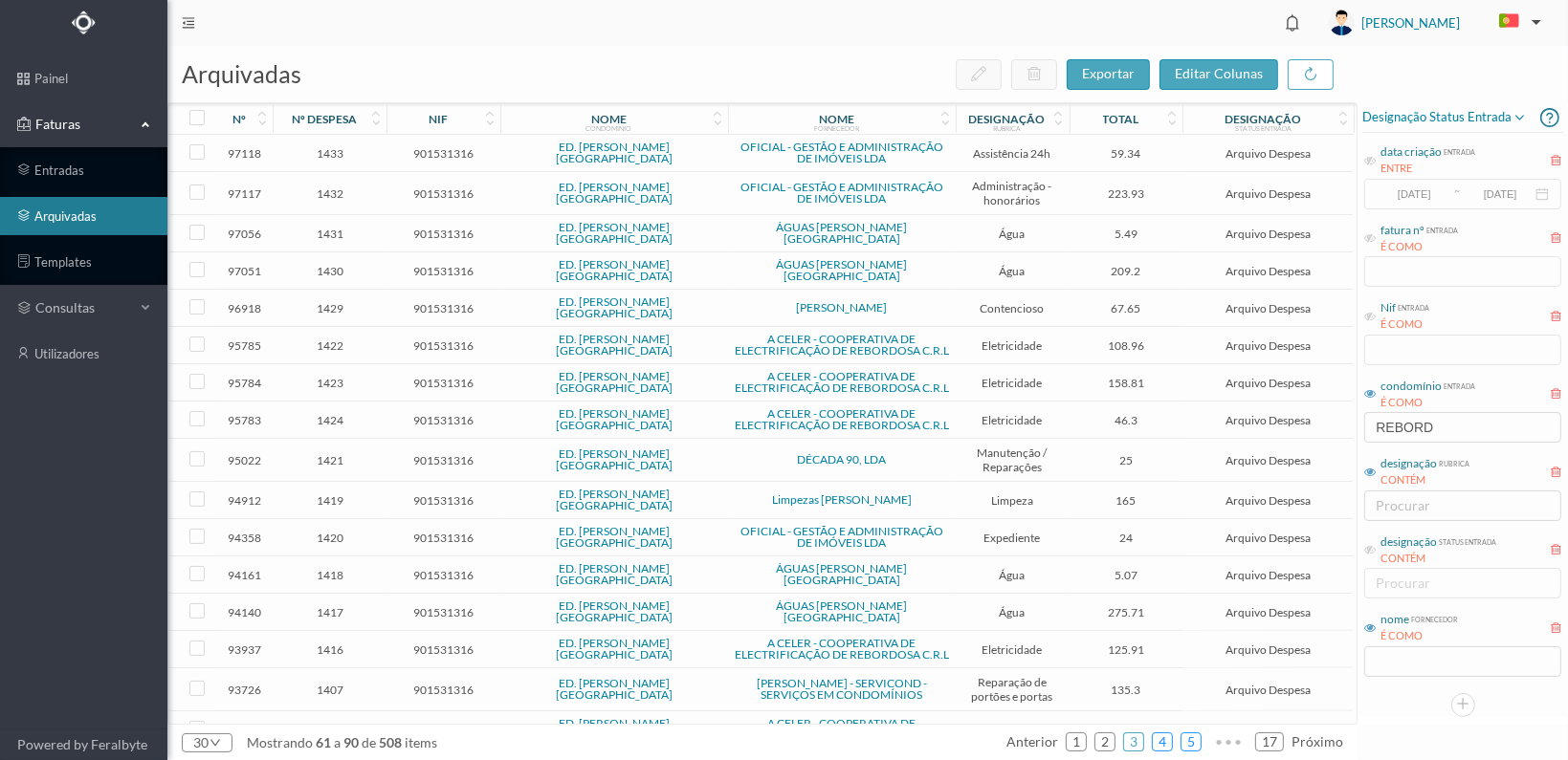
click at [1162, 739] on link "4" at bounding box center [1162, 742] width 19 height 29
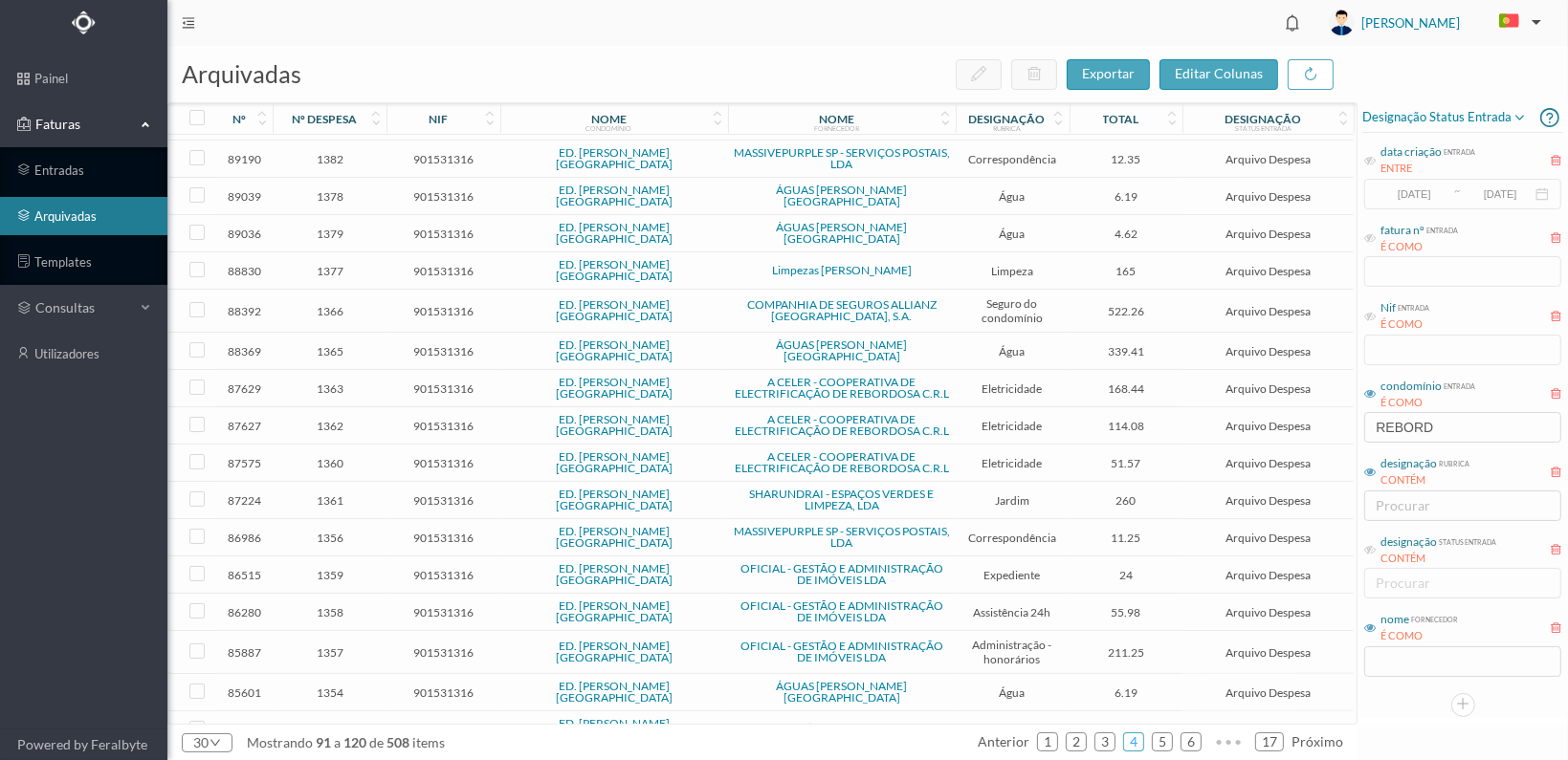
scroll to position [0, 0]
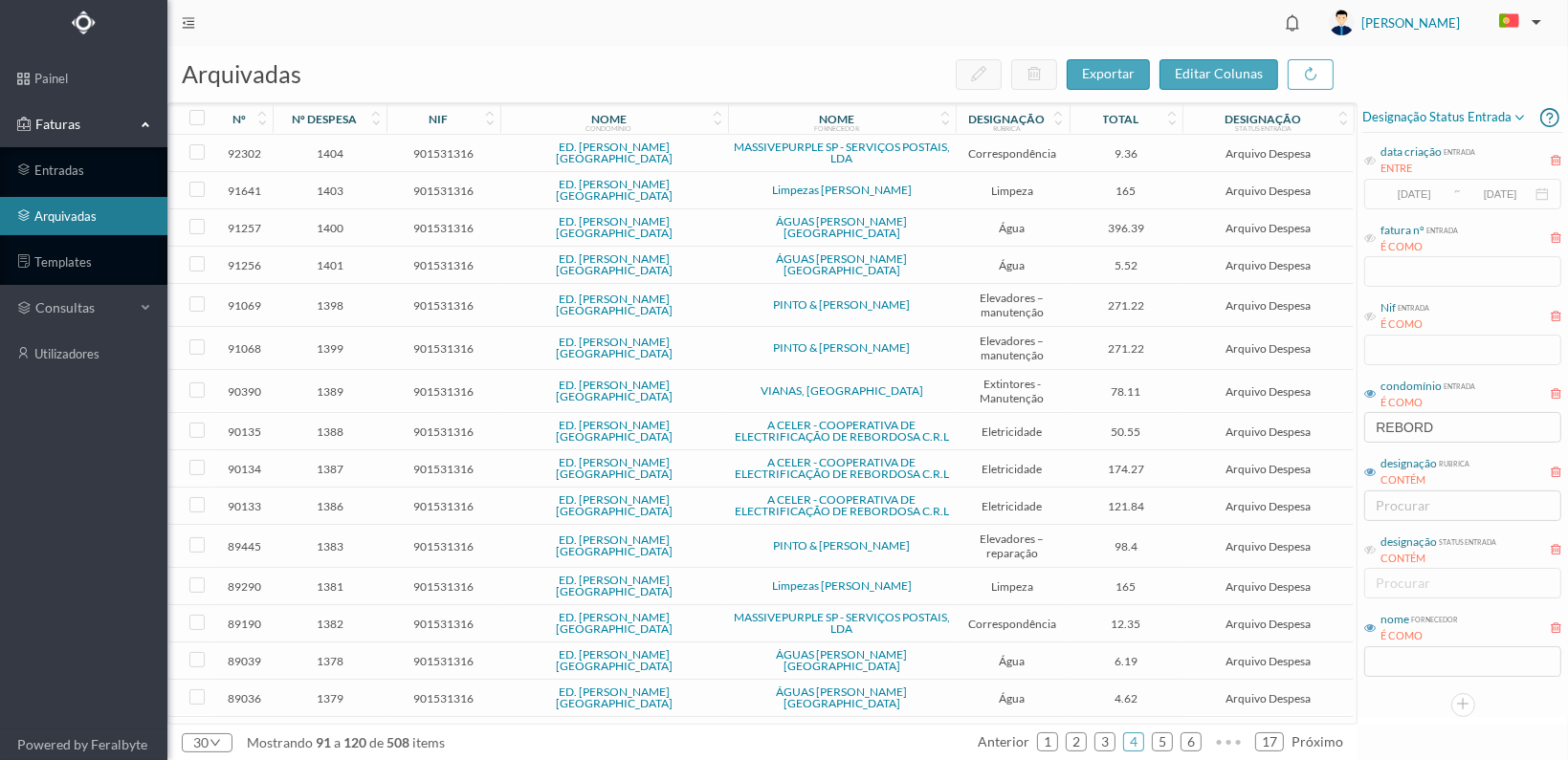
click at [458, 221] on span "901531316" at bounding box center [443, 228] width 105 height 14
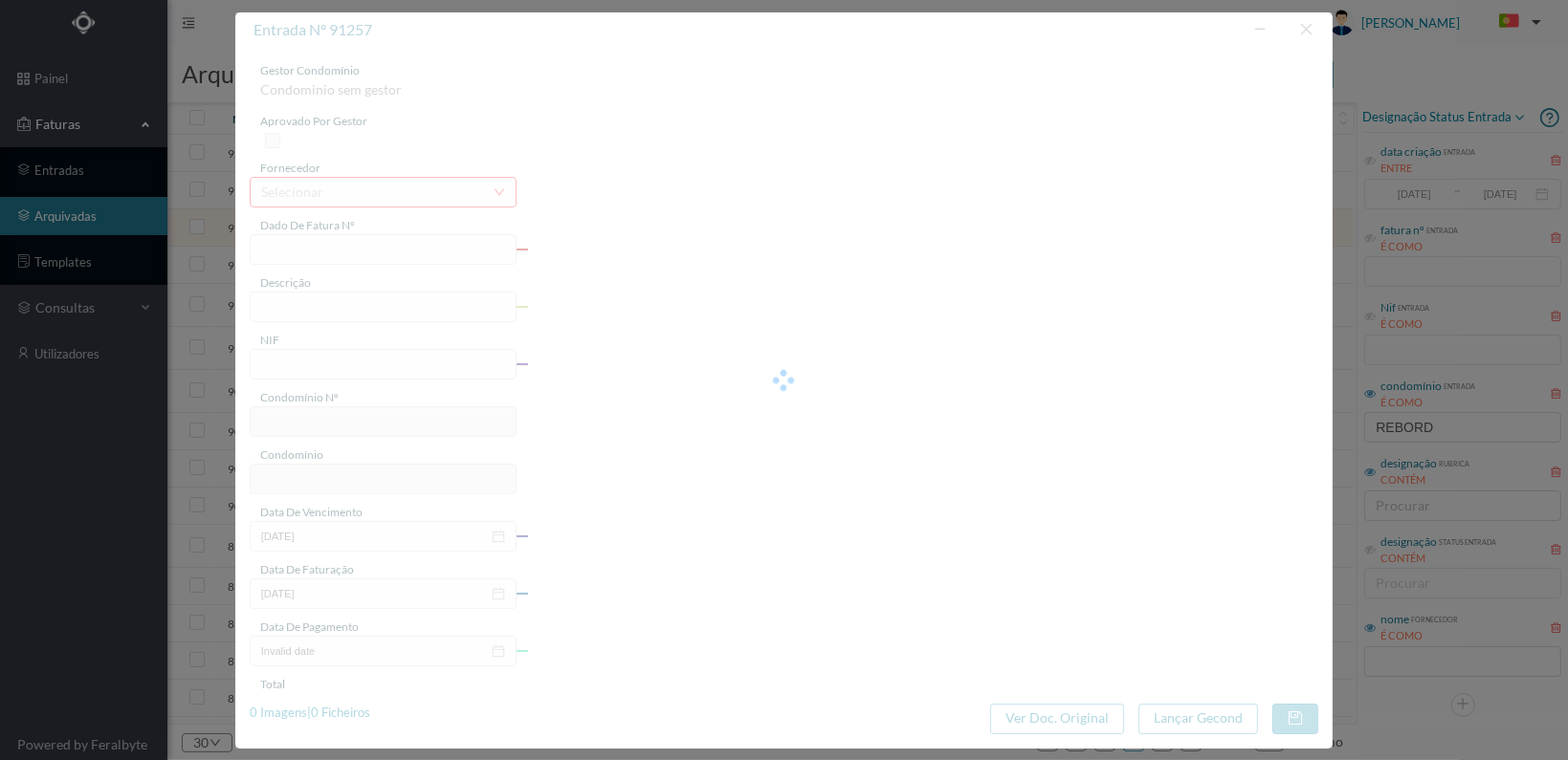
type input "250104407011355%"
type input "nr51 [DATE] — [DATE]"
type input "901531316"
type input "[DATE]"
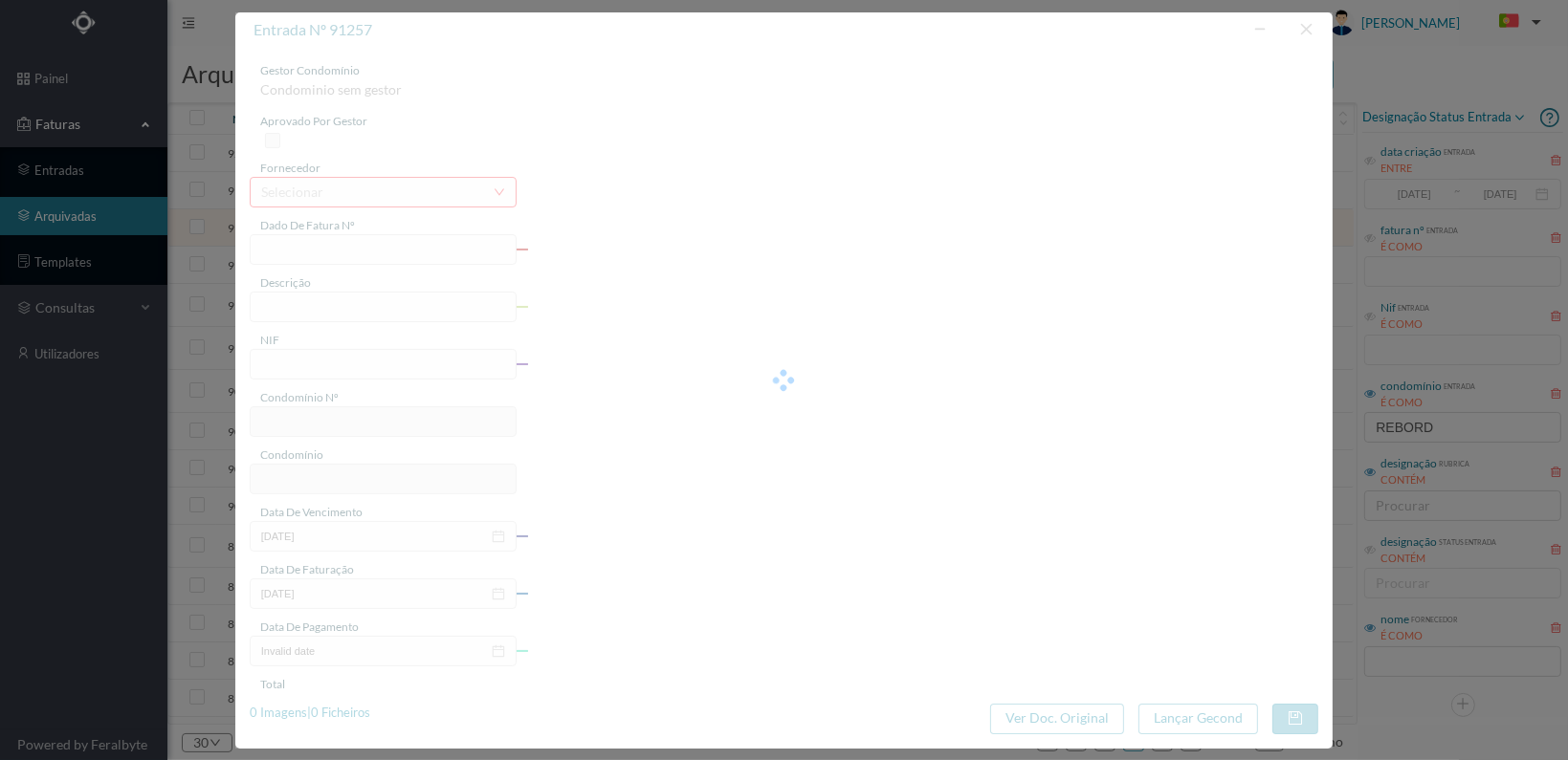
type input "[DATE]"
type input "396.39"
type input "381"
type input "ED. [PERSON_NAME][GEOGRAPHIC_DATA]"
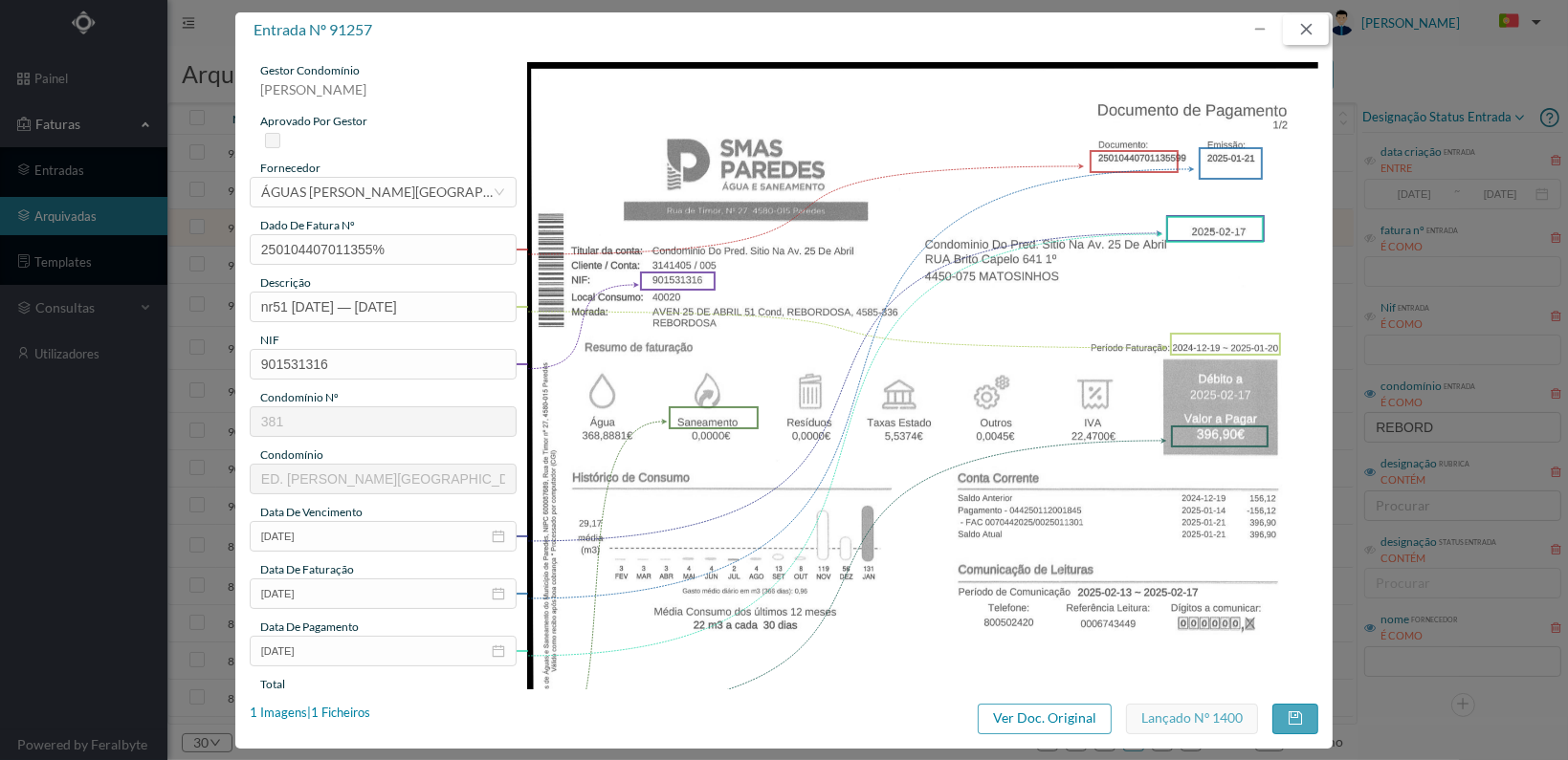
drag, startPoint x: 1305, startPoint y: 32, endPoint x: 1372, endPoint y: 46, distance: 68.4
click at [1318, 35] on button "button" at bounding box center [1306, 29] width 46 height 31
